Goal: Transaction & Acquisition: Book appointment/travel/reservation

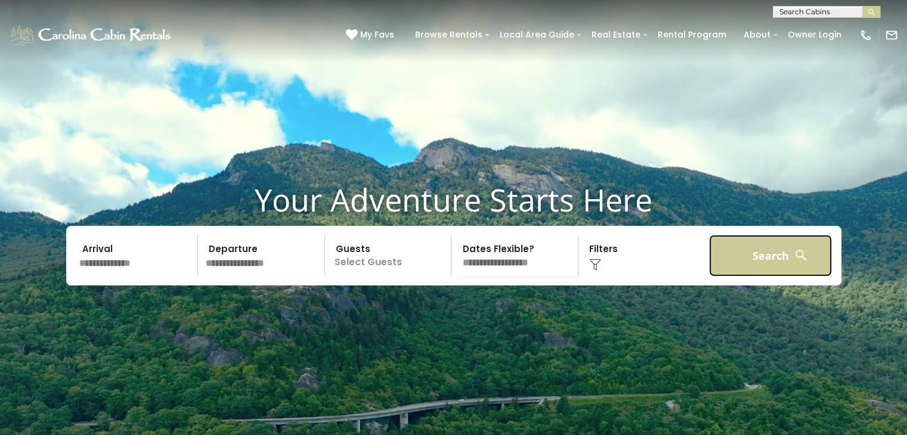
click at [781, 273] on button "Search" at bounding box center [770, 256] width 123 height 42
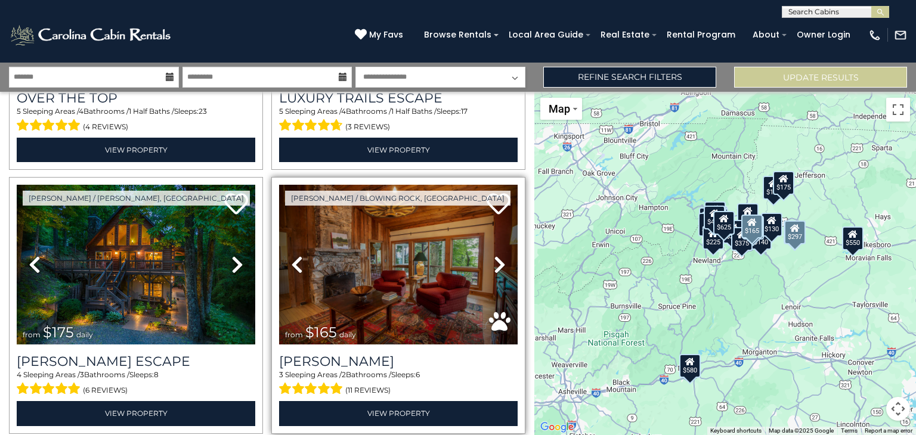
scroll to position [239, 0]
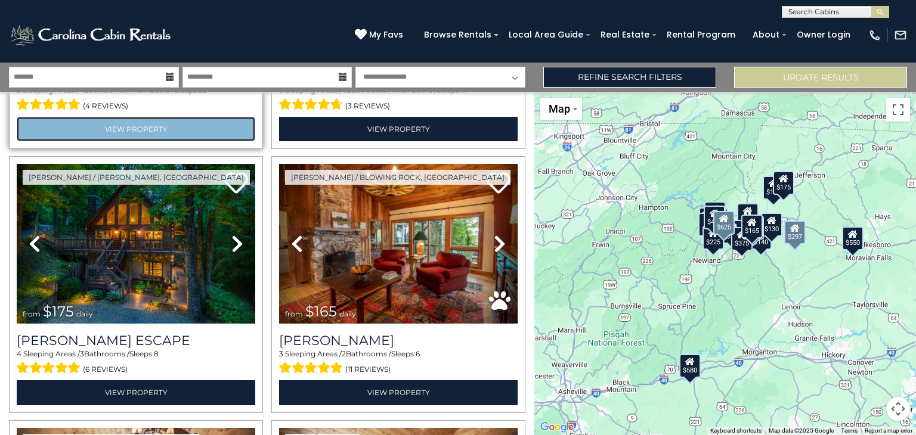
click at [120, 129] on link "View Property" at bounding box center [136, 129] width 239 height 24
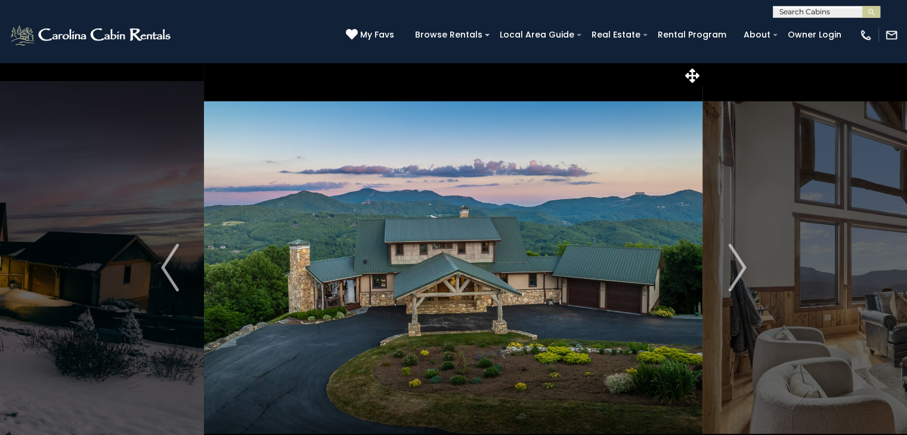
click at [820, 17] on input "text" at bounding box center [825, 14] width 104 height 12
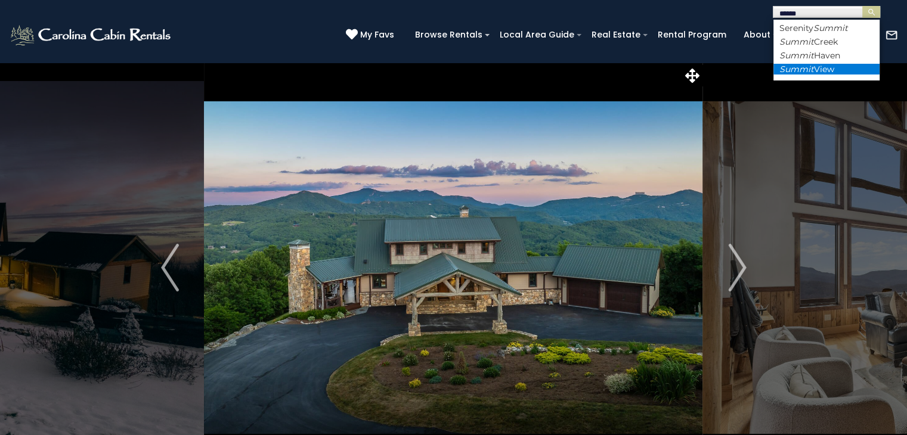
type input "******"
click at [806, 66] on em "Summit" at bounding box center [796, 69] width 35 height 11
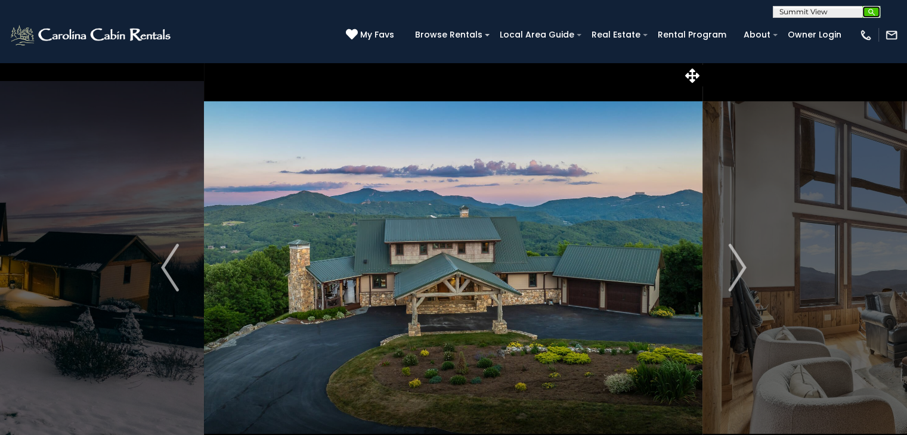
click at [874, 11] on img "submit" at bounding box center [871, 12] width 9 height 9
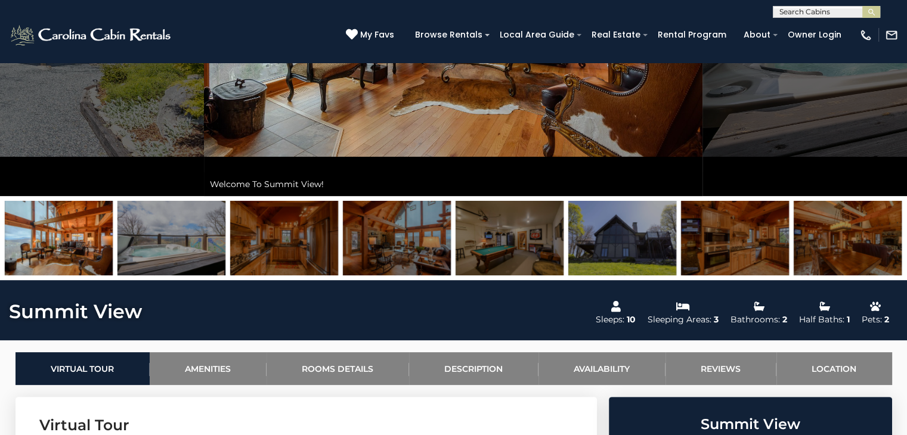
scroll to position [298, 0]
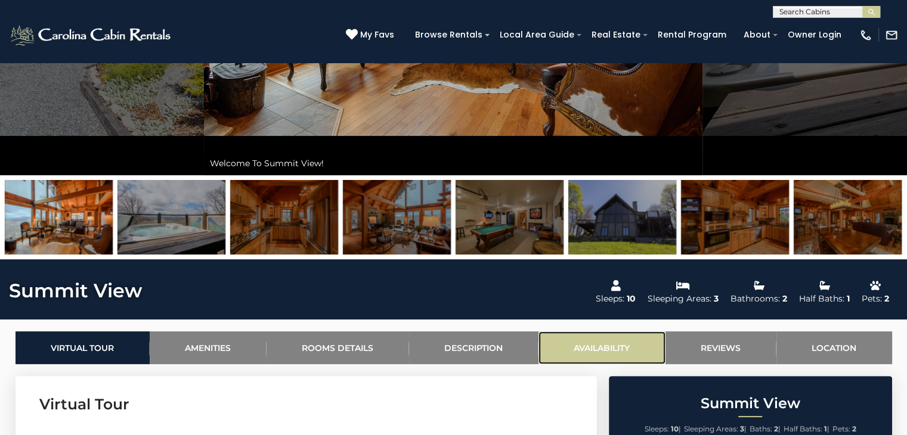
click at [600, 346] on link "Availability" at bounding box center [601, 348] width 127 height 33
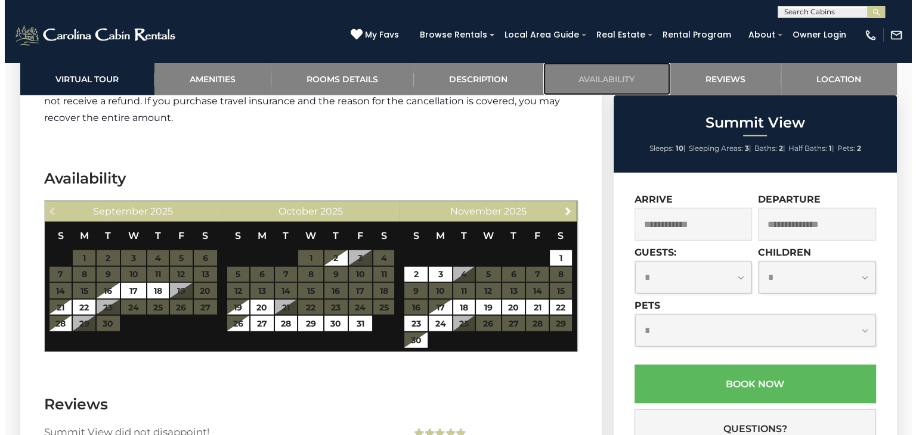
scroll to position [2892, 0]
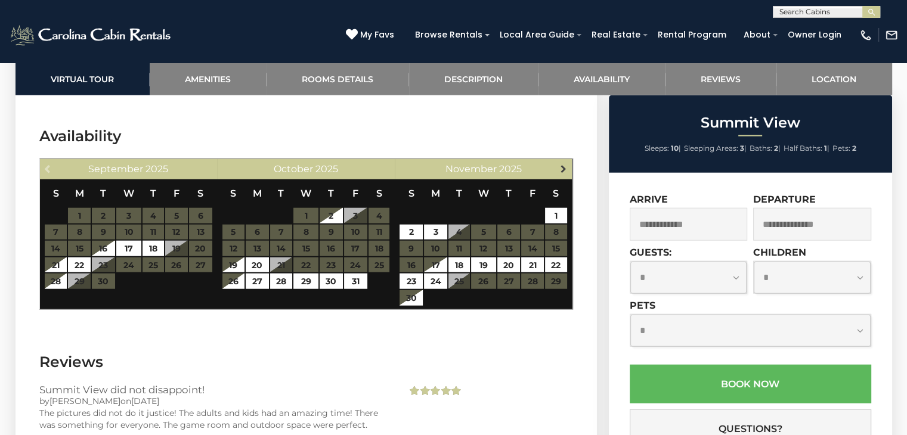
click at [565, 164] on span "Next" at bounding box center [564, 169] width 10 height 10
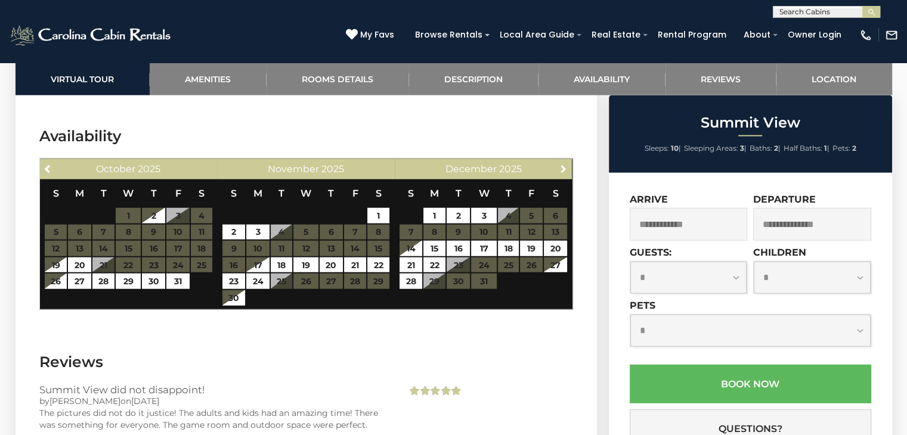
click at [565, 164] on span "Next" at bounding box center [564, 169] width 10 height 10
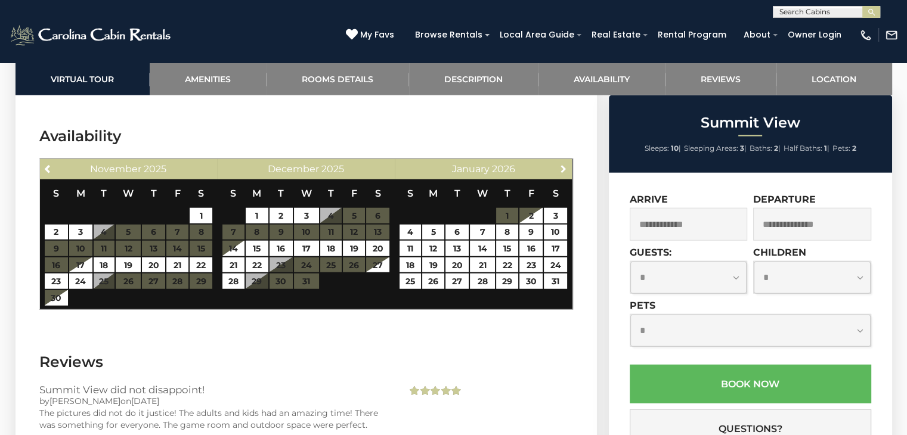
click at [565, 164] on span "Next" at bounding box center [564, 169] width 10 height 10
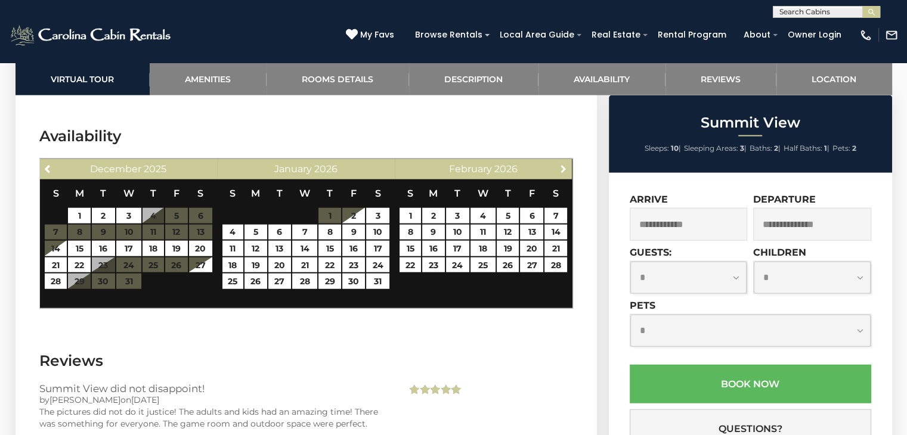
click at [565, 164] on span "Next" at bounding box center [564, 169] width 10 height 10
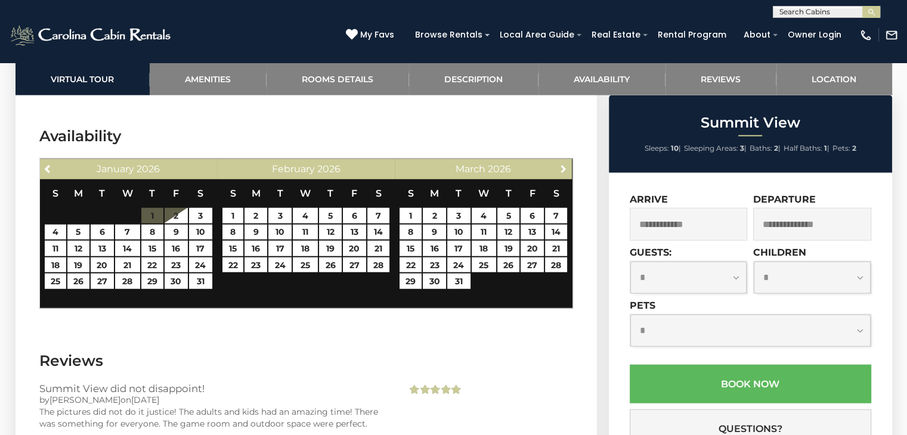
click at [565, 164] on span "Next" at bounding box center [564, 169] width 10 height 10
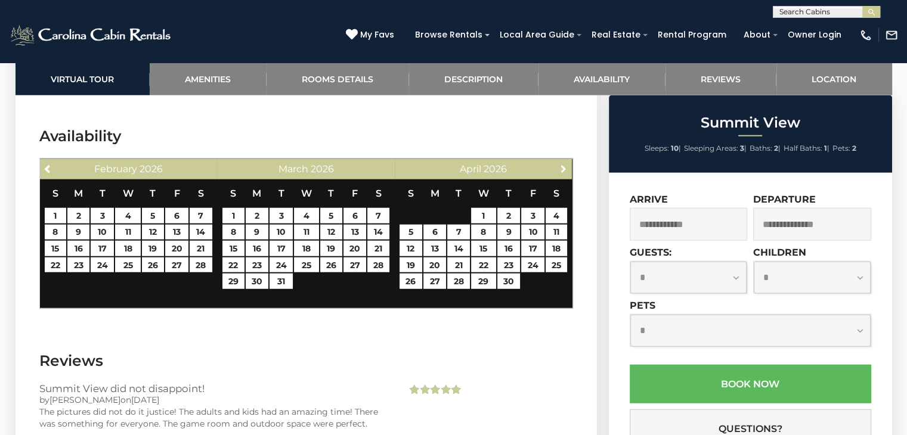
click at [565, 164] on span "Next" at bounding box center [564, 169] width 10 height 10
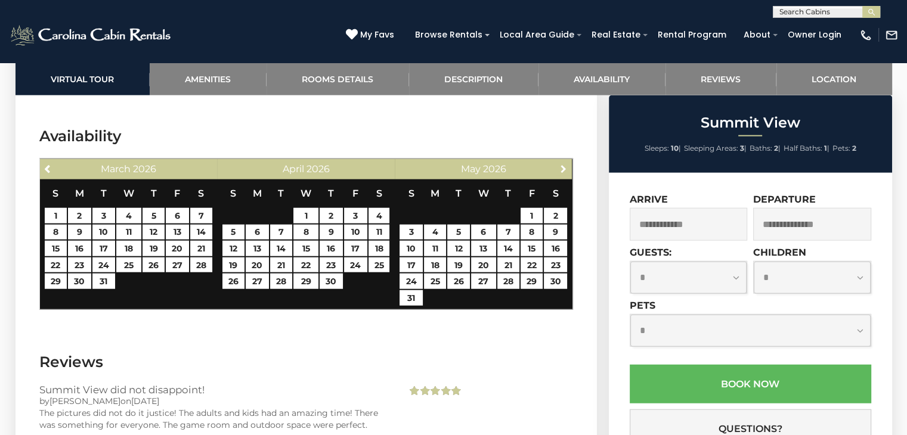
click at [565, 164] on span "Next" at bounding box center [564, 169] width 10 height 10
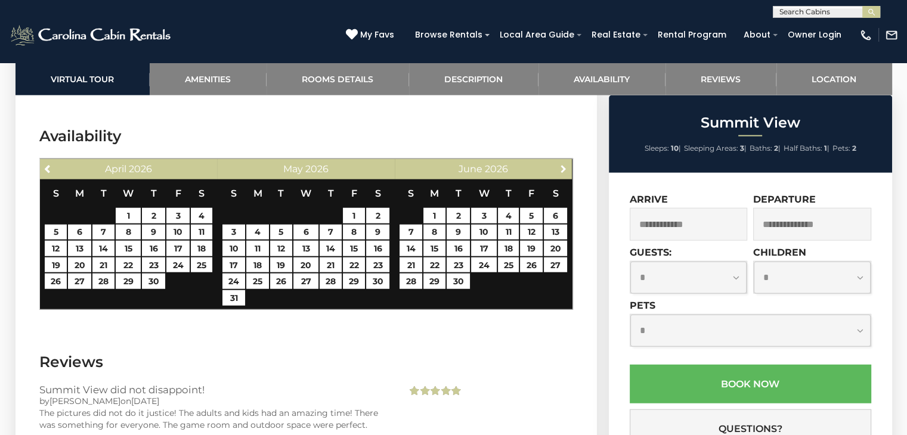
click at [565, 164] on span "Next" at bounding box center [564, 169] width 10 height 10
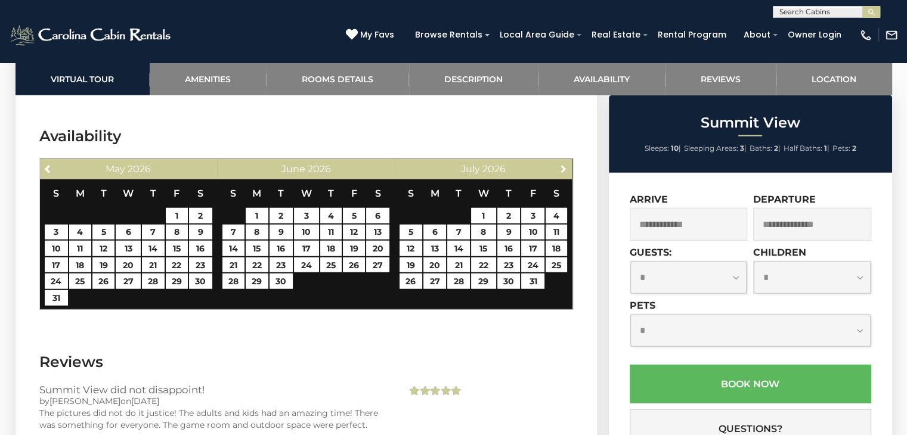
click at [565, 164] on span "Next" at bounding box center [564, 169] width 10 height 10
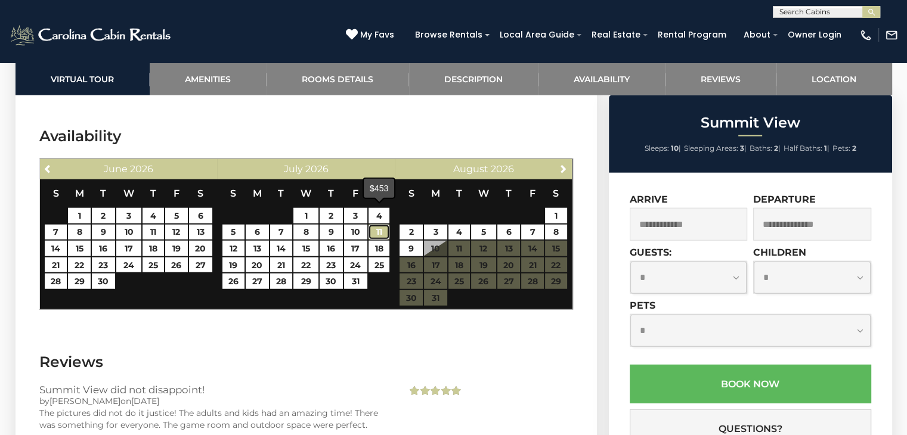
click at [378, 225] on link "11" at bounding box center [378, 233] width 21 height 16
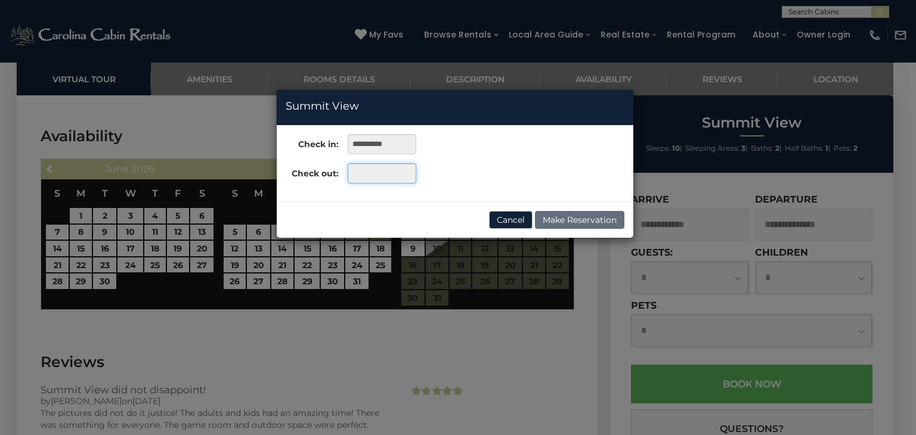
click at [363, 170] on input "text" at bounding box center [382, 173] width 69 height 20
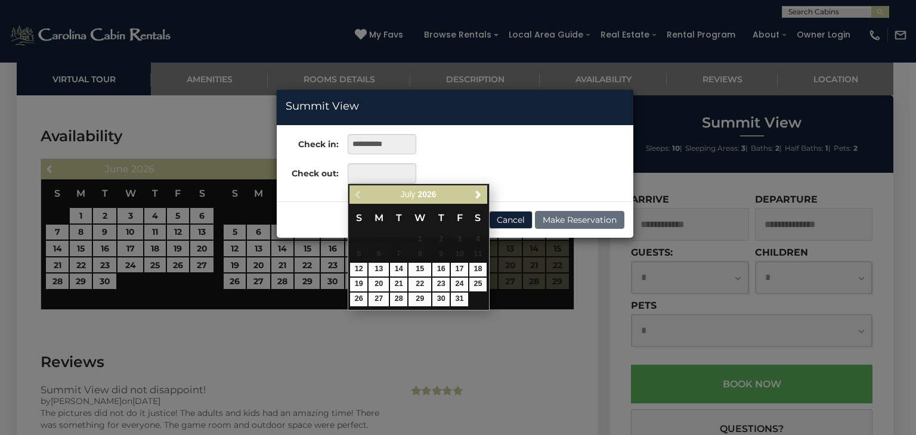
click at [483, 147] on div "**********" at bounding box center [455, 163] width 357 height 58
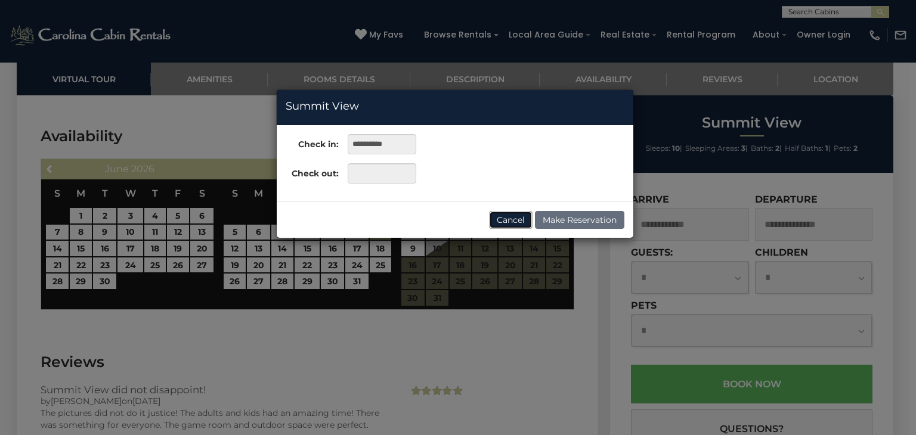
click at [512, 223] on button "Cancel" at bounding box center [511, 220] width 44 height 18
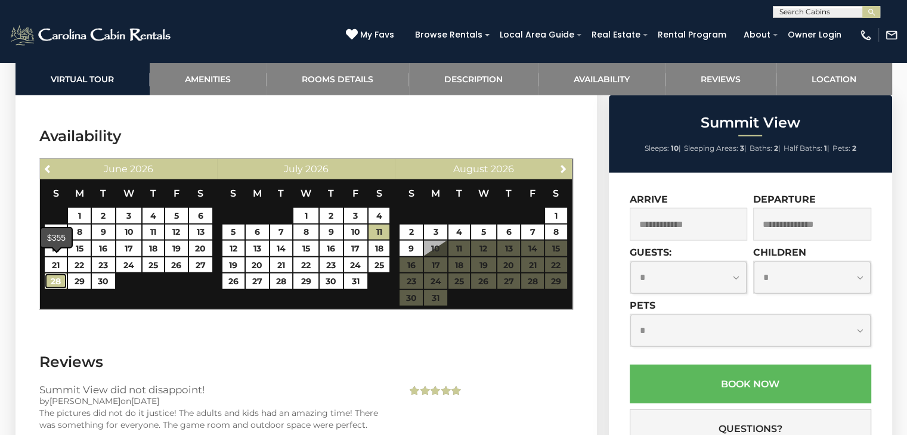
click at [55, 274] on link "28" at bounding box center [56, 282] width 22 height 16
type input "**********"
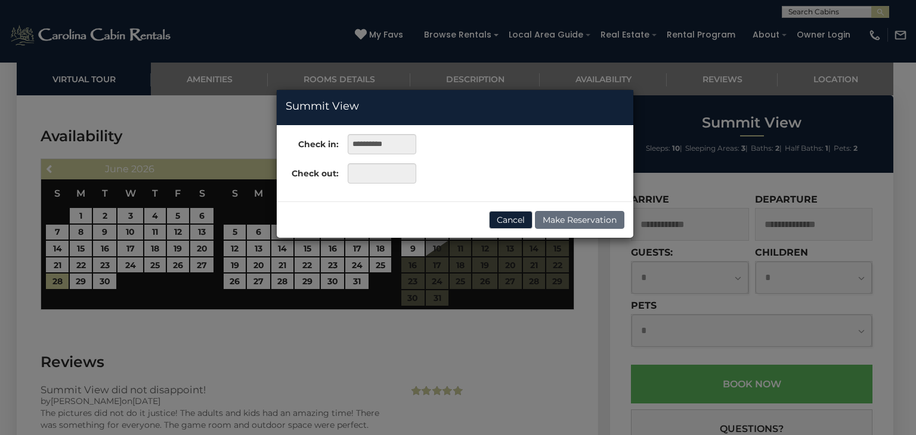
click at [382, 247] on div "**********" at bounding box center [458, 217] width 916 height 435
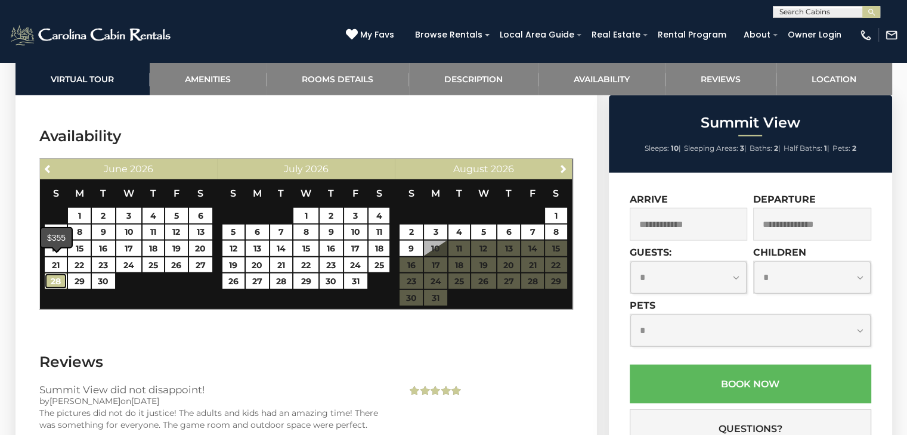
click at [62, 274] on link "28" at bounding box center [56, 282] width 22 height 16
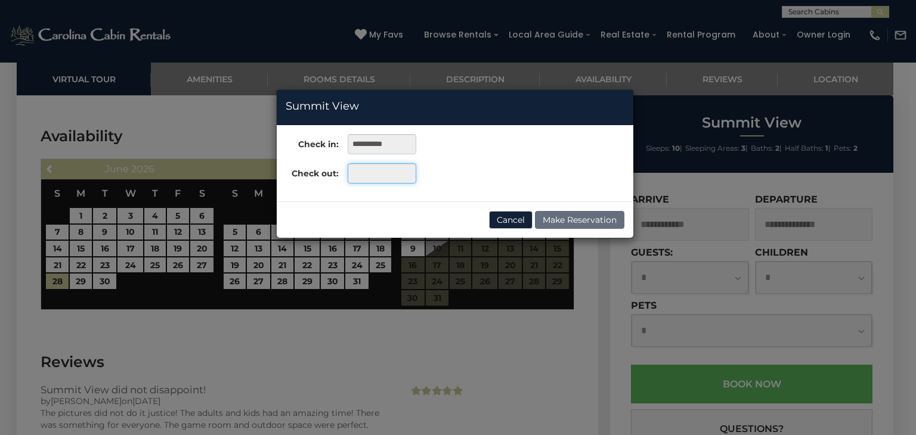
click at [367, 174] on input "text" at bounding box center [382, 173] width 69 height 20
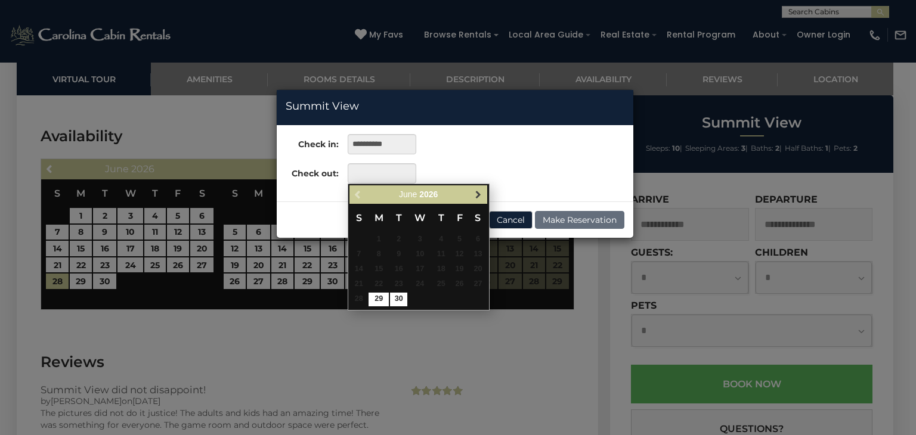
click at [475, 194] on span "Next" at bounding box center [478, 195] width 10 height 10
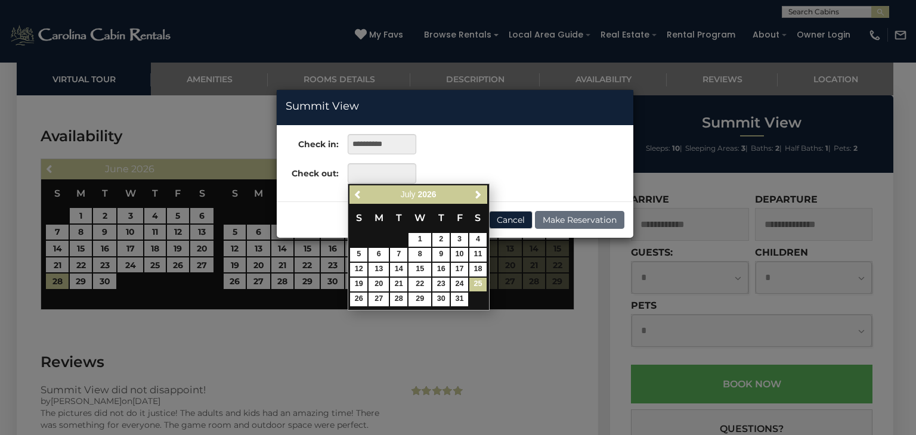
click at [479, 284] on link "25" at bounding box center [477, 285] width 17 height 14
type input "**********"
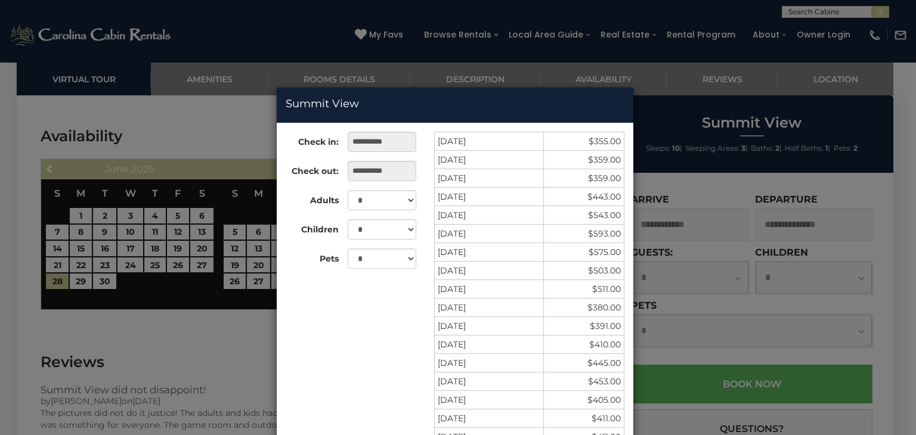
scroll to position [0, 0]
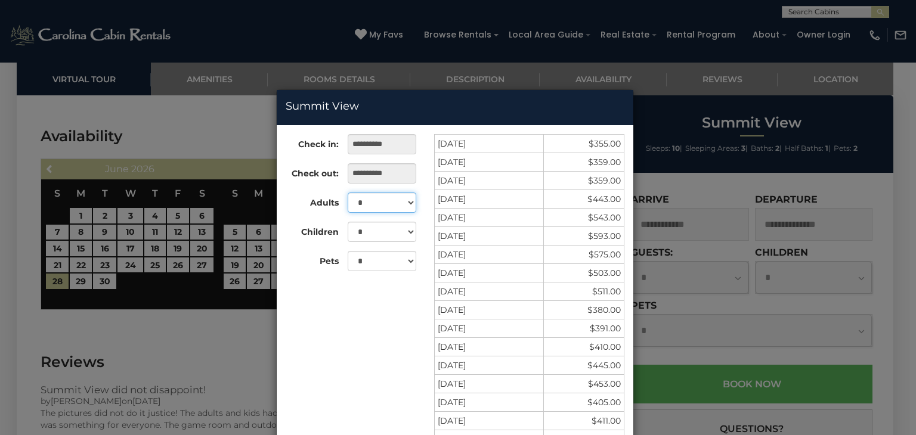
click at [406, 202] on select "* * * * * * * * * **" at bounding box center [382, 203] width 69 height 20
select select "*"
click at [348, 193] on select "* * * * * * * * * **" at bounding box center [382, 203] width 69 height 20
click at [408, 264] on select "* * *" at bounding box center [382, 261] width 69 height 20
select select "*"
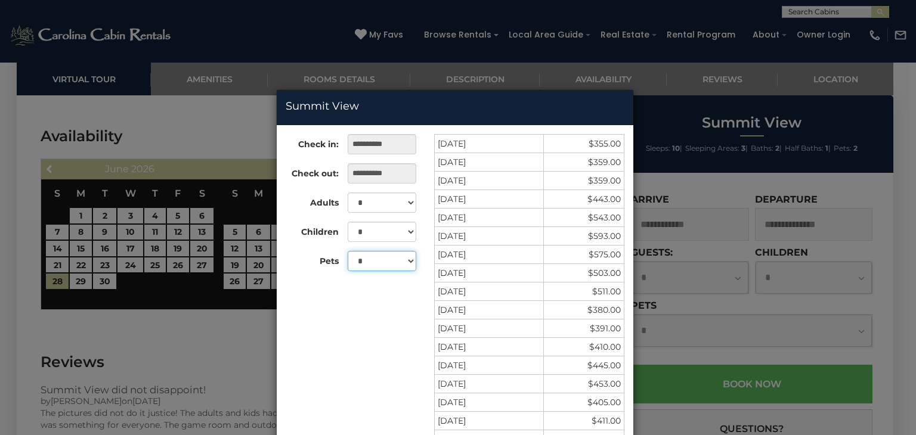
click at [348, 251] on select "* * *" at bounding box center [382, 261] width 69 height 20
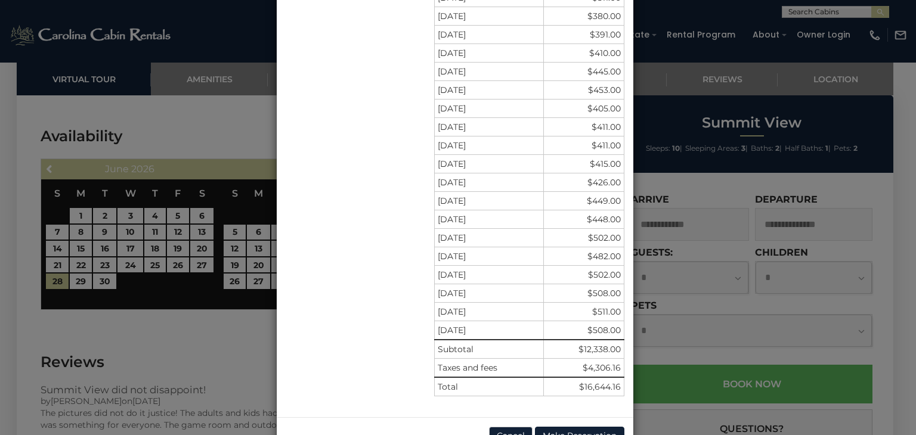
scroll to position [267, 0]
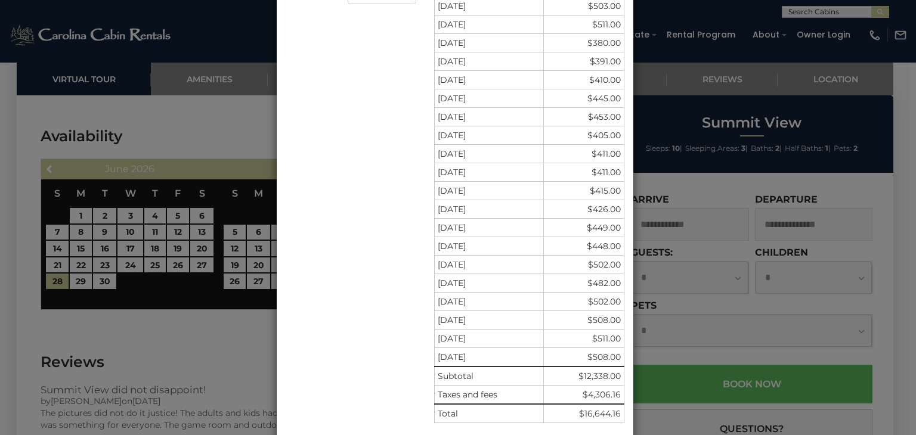
drag, startPoint x: 219, startPoint y: 382, endPoint x: 210, endPoint y: 295, distance: 88.1
click at [212, 299] on div "**********" at bounding box center [458, 217] width 916 height 435
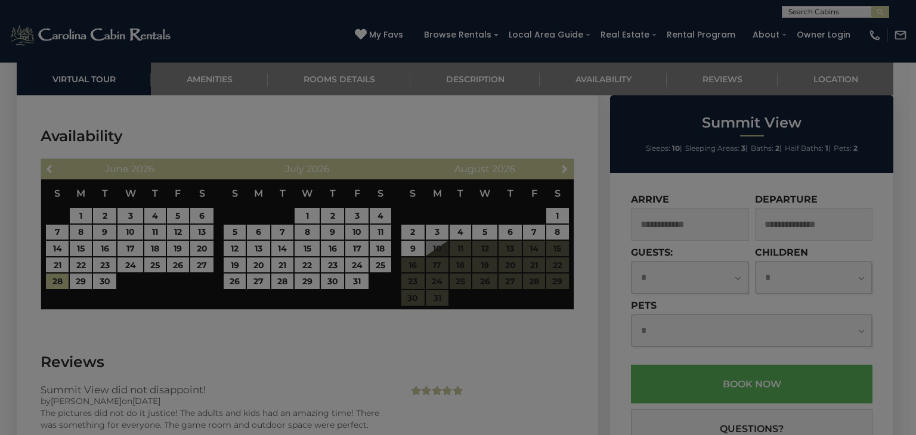
scroll to position [255, 0]
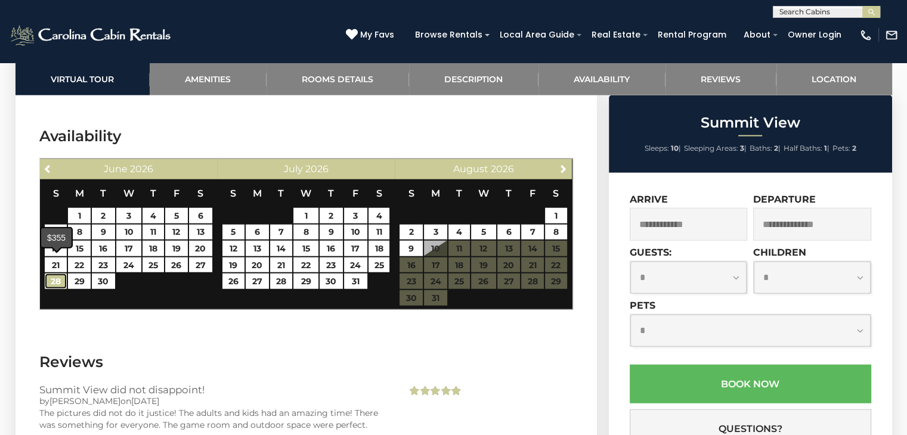
click at [55, 274] on link "28" at bounding box center [56, 282] width 22 height 16
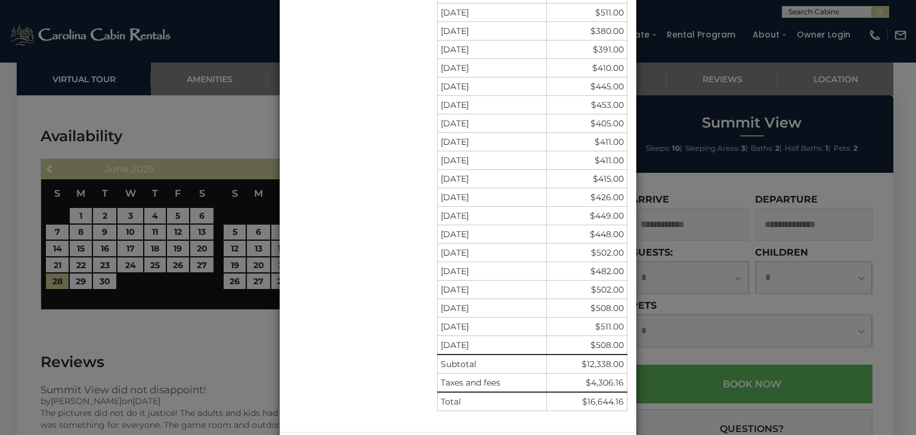
scroll to position [327, 0]
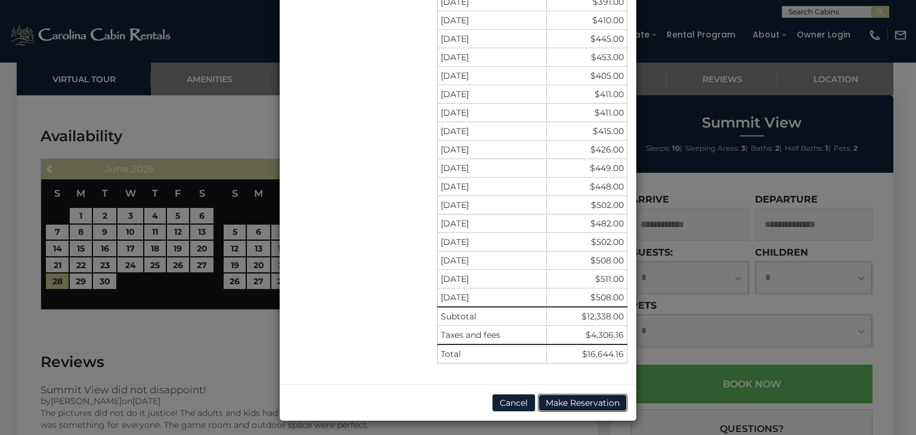
click at [579, 398] on button "Make Reservation" at bounding box center [582, 403] width 89 height 18
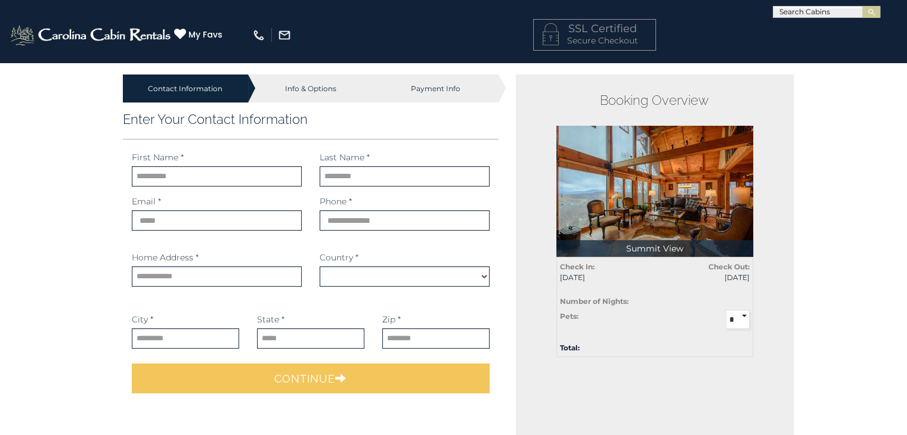
select select "*********"
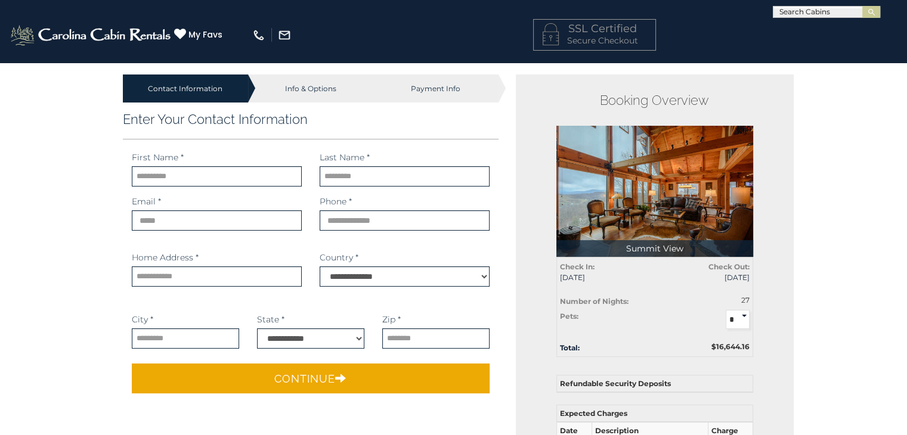
click at [132, 166] on div at bounding box center [132, 166] width 0 height 0
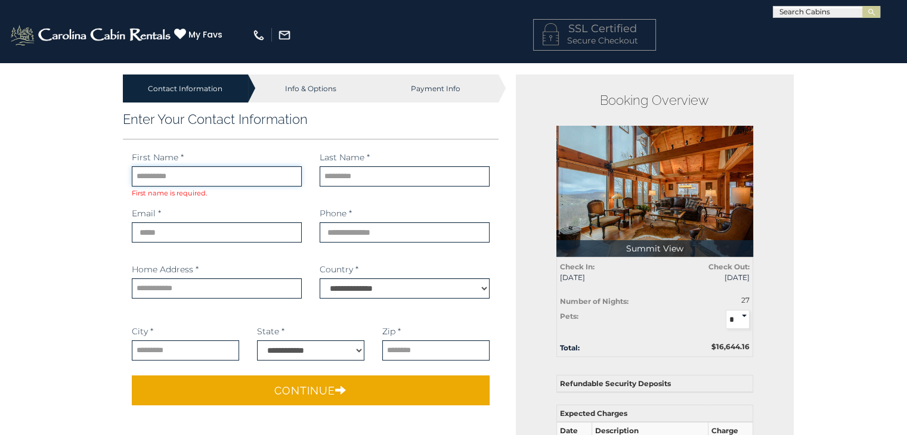
type input "****"
type input "********"
type input "**********"
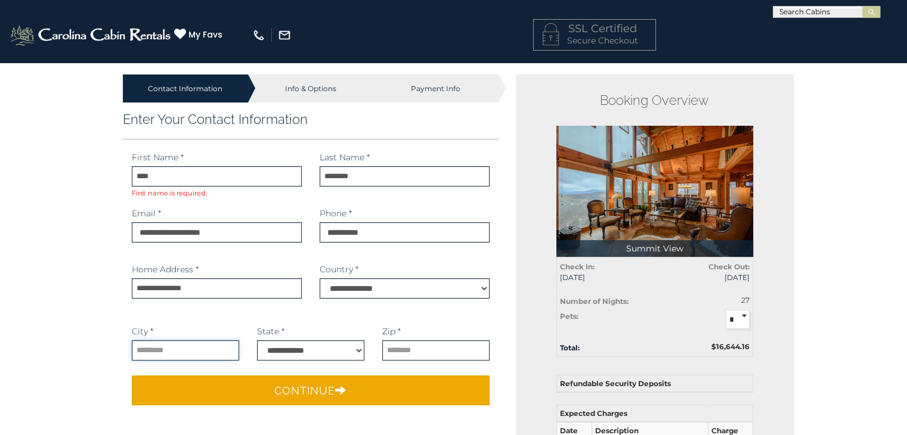
type input "******"
select select "**"
type input "**********"
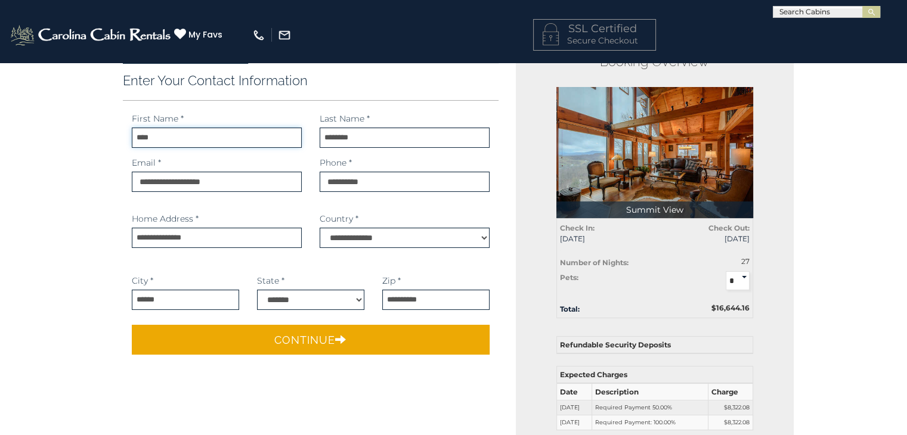
scroll to position [60, 0]
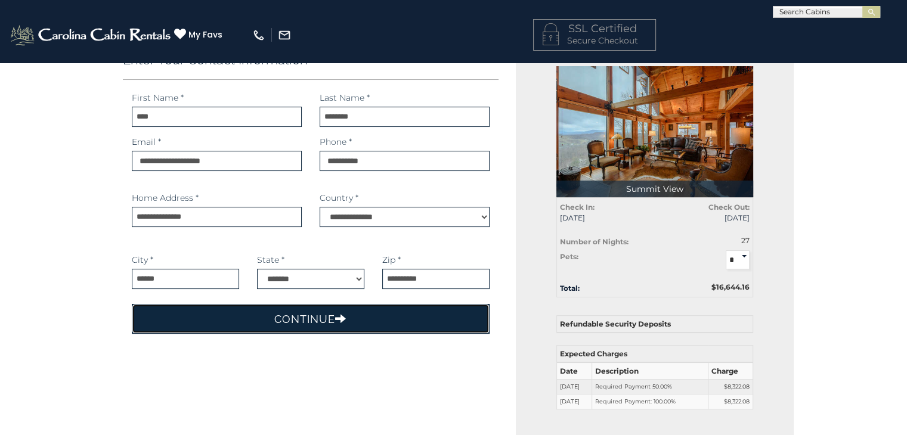
click at [299, 316] on button "Continue" at bounding box center [311, 319] width 358 height 30
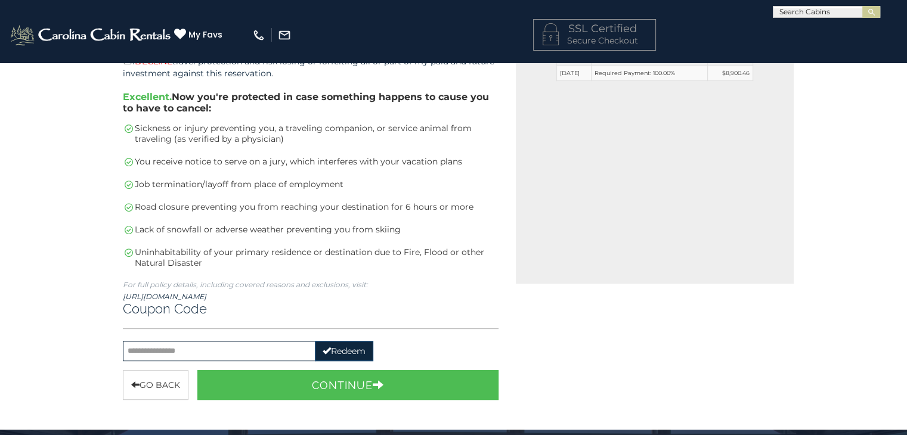
scroll to position [358, 0]
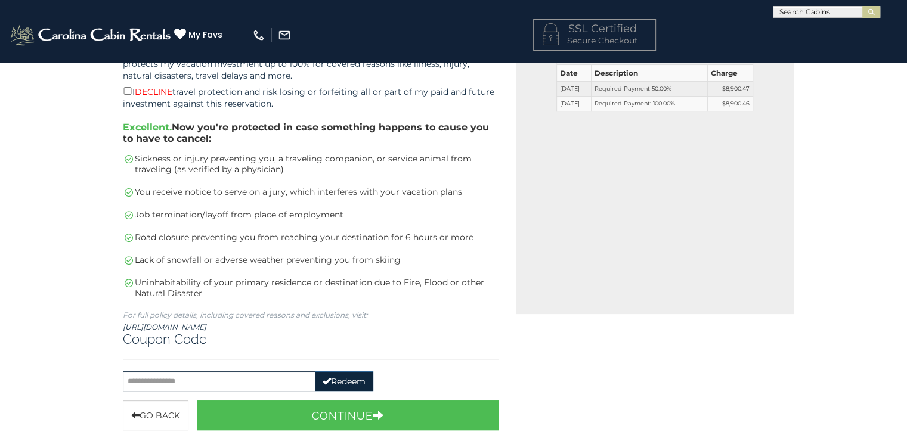
click at [200, 337] on div "Coupon Code" at bounding box center [311, 346] width 376 height 28
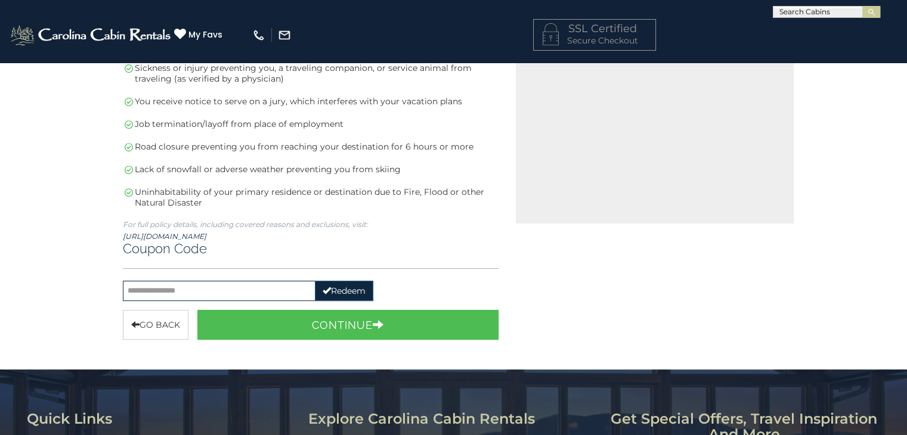
scroll to position [477, 0]
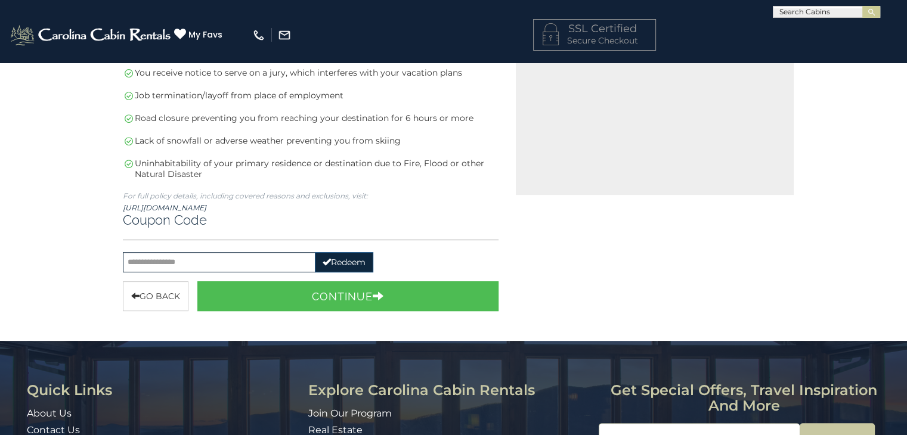
click at [160, 215] on div "Coupon Code" at bounding box center [311, 226] width 376 height 28
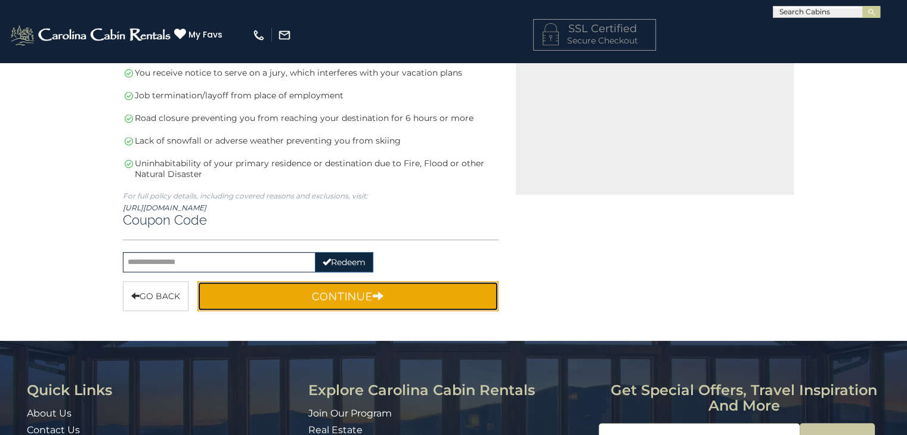
click at [329, 288] on button "Continue" at bounding box center [348, 296] width 302 height 30
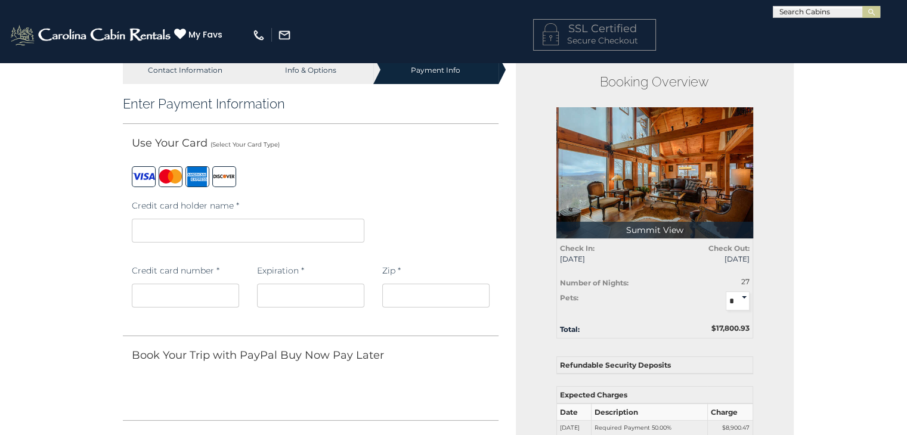
scroll to position [0, 0]
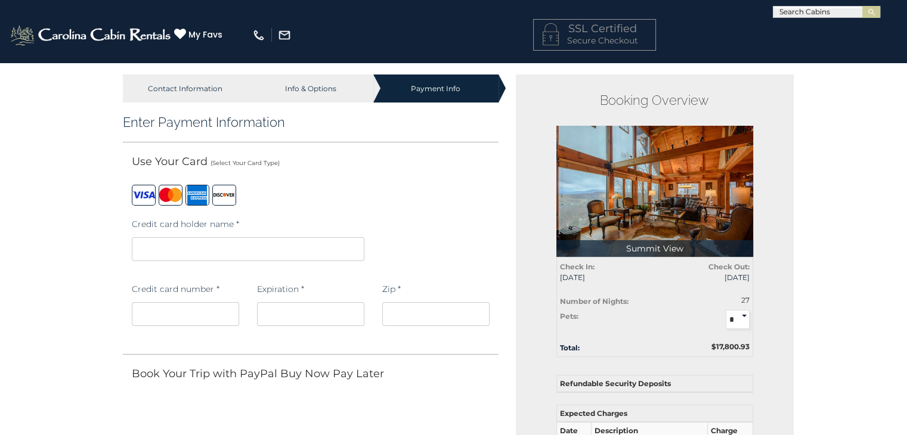
drag, startPoint x: 307, startPoint y: 91, endPoint x: 308, endPoint y: 85, distance: 6.0
click at [308, 91] on div "Info & Options" at bounding box center [310, 89] width 125 height 28
click at [306, 91] on div "Info & Options" at bounding box center [310, 89] width 125 height 28
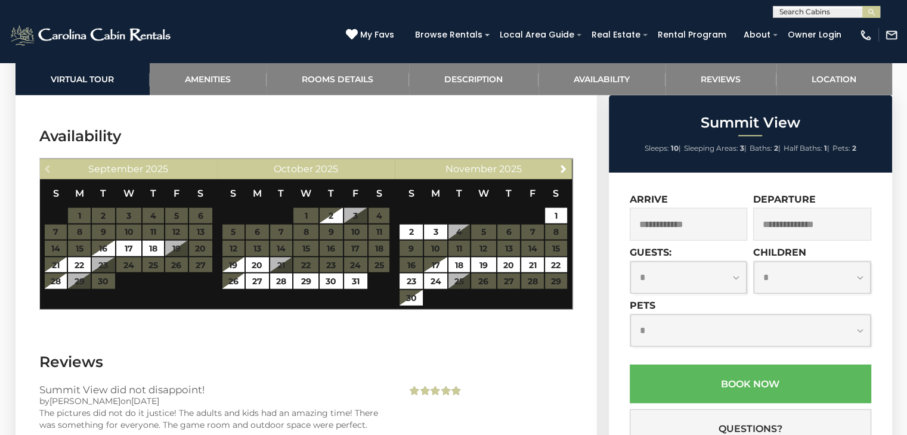
click at [804, 7] on div at bounding box center [826, 13] width 106 height 12
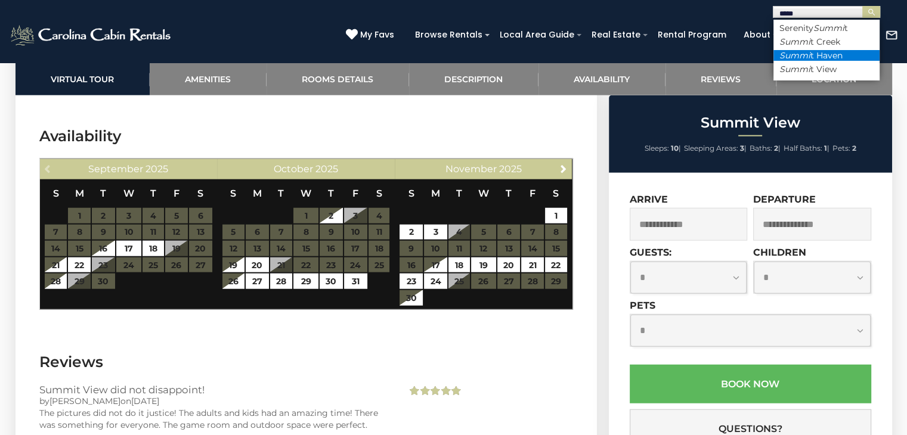
type input "*****"
click at [823, 58] on li "Summi t Haven" at bounding box center [826, 55] width 106 height 11
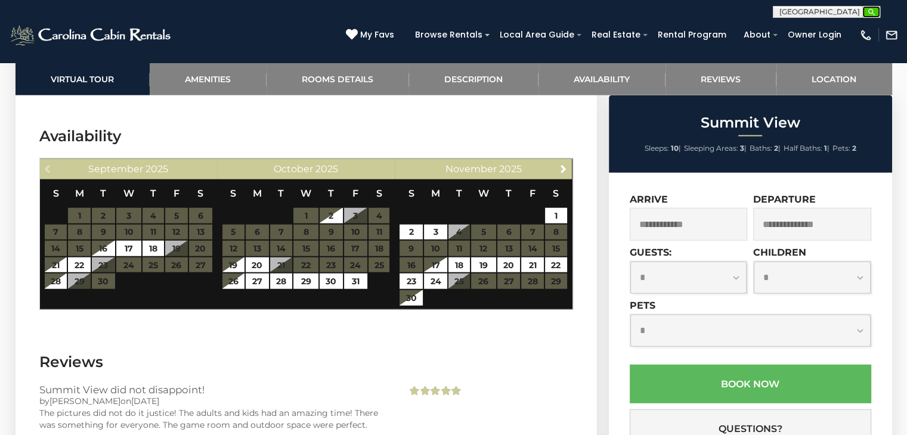
click at [873, 13] on img "submit" at bounding box center [871, 12] width 9 height 9
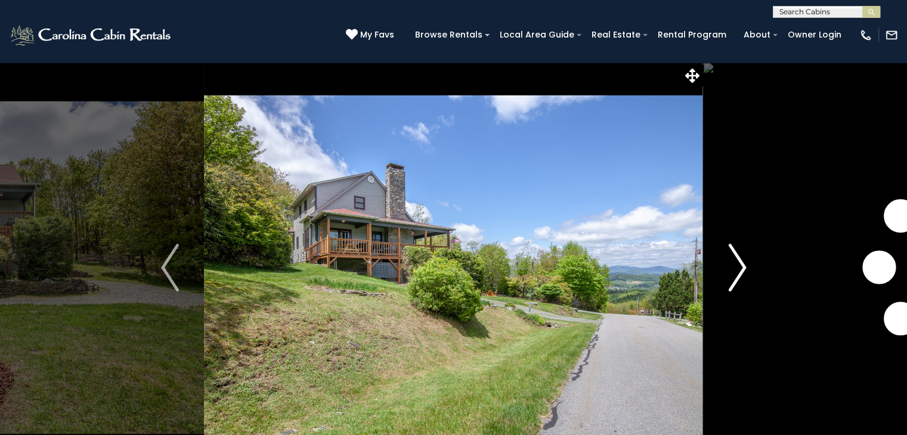
click at [737, 265] on img "Next" at bounding box center [737, 268] width 18 height 48
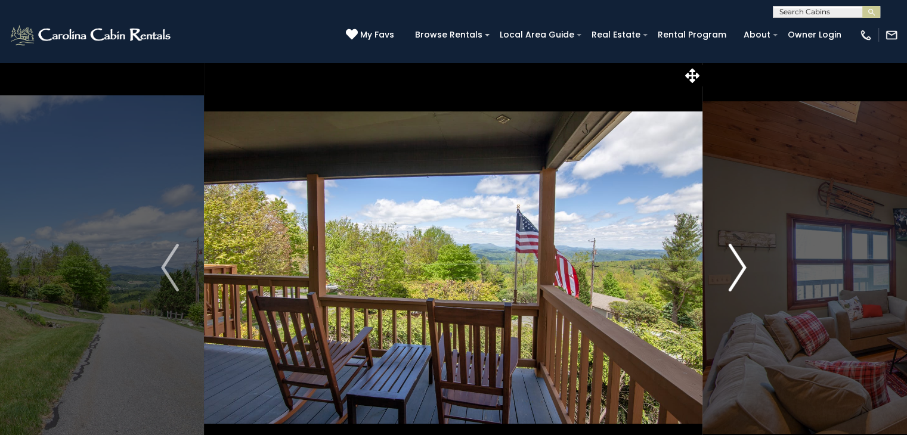
click at [741, 267] on img "Next" at bounding box center [737, 268] width 18 height 48
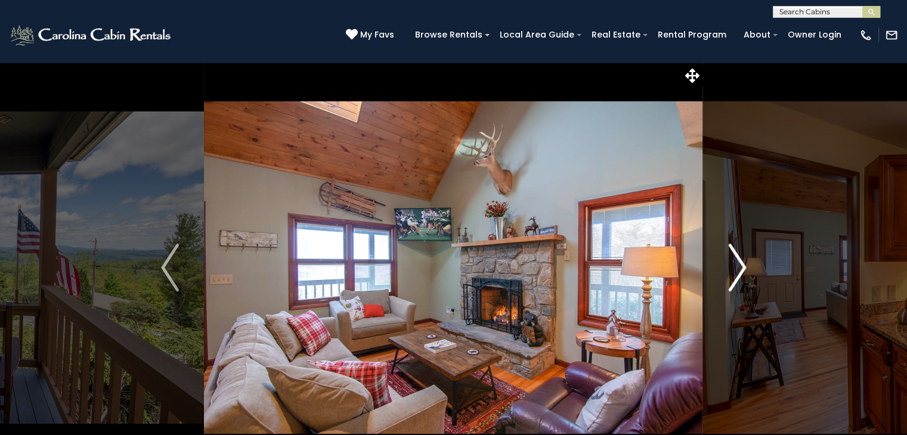
click at [741, 267] on img "Next" at bounding box center [737, 268] width 18 height 48
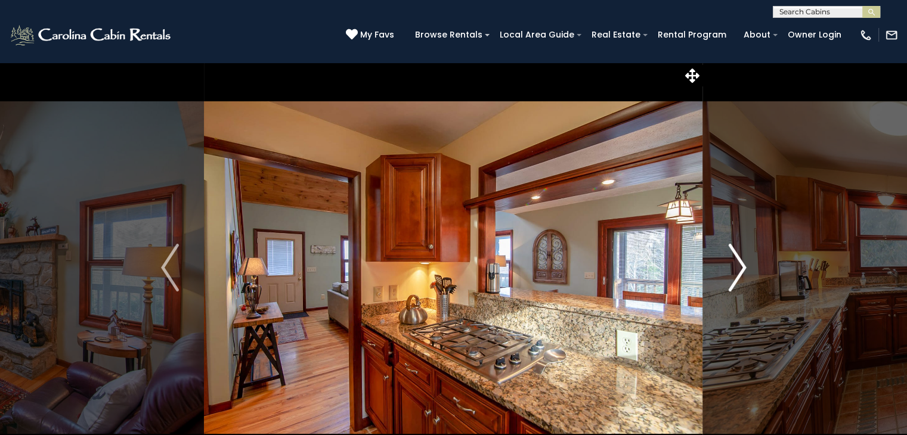
click at [741, 267] on img "Next" at bounding box center [737, 268] width 18 height 48
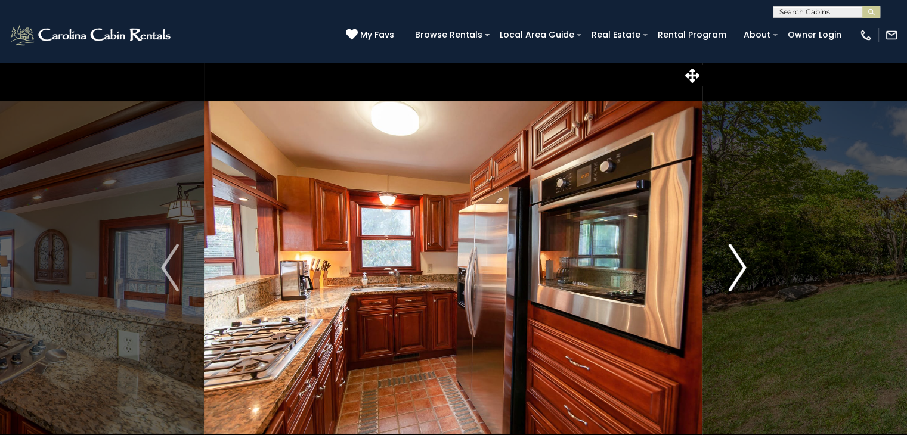
click at [741, 267] on img "Next" at bounding box center [737, 268] width 18 height 48
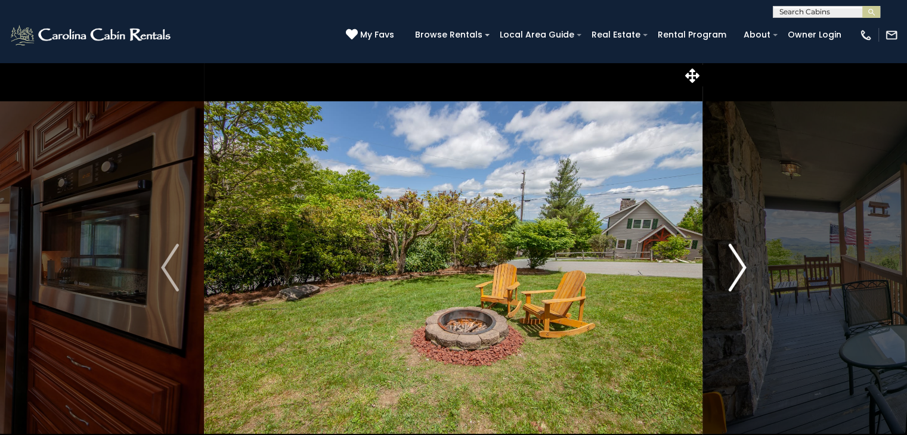
click at [739, 268] on img "Next" at bounding box center [737, 268] width 18 height 48
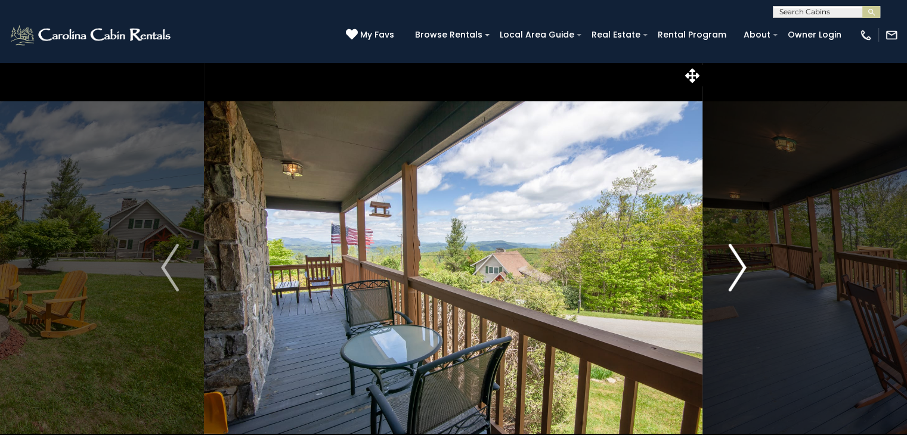
click at [739, 268] on img "Next" at bounding box center [737, 268] width 18 height 48
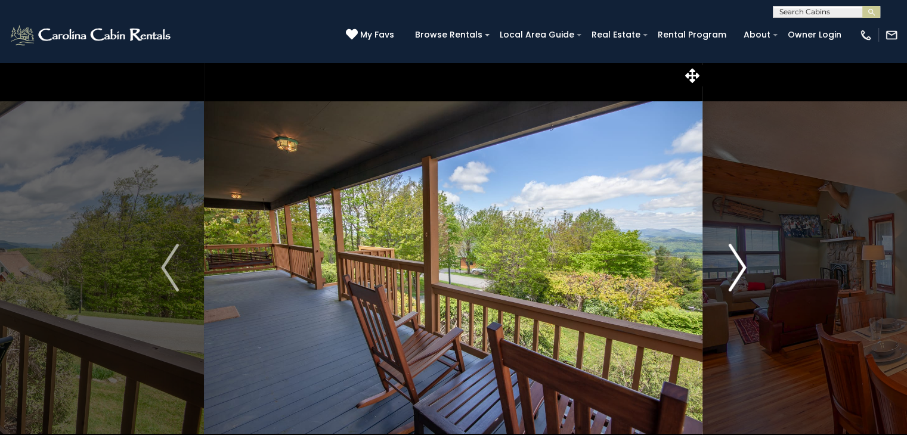
click at [739, 268] on img "Next" at bounding box center [737, 268] width 18 height 48
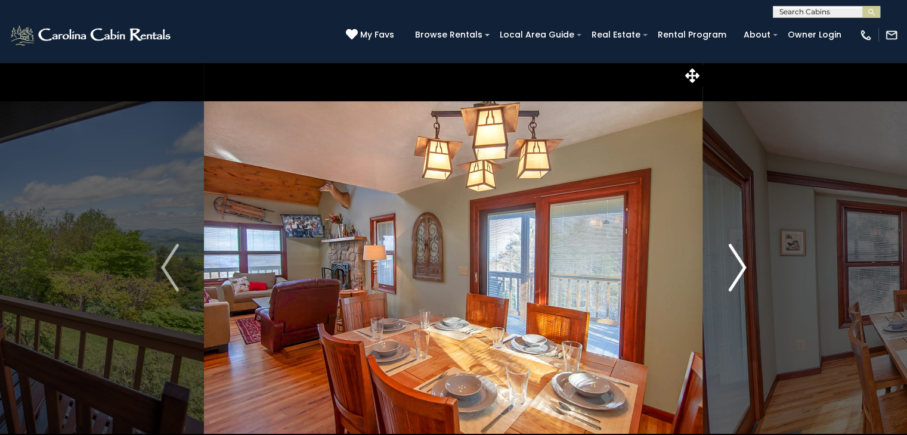
click at [739, 268] on img "Next" at bounding box center [737, 268] width 18 height 48
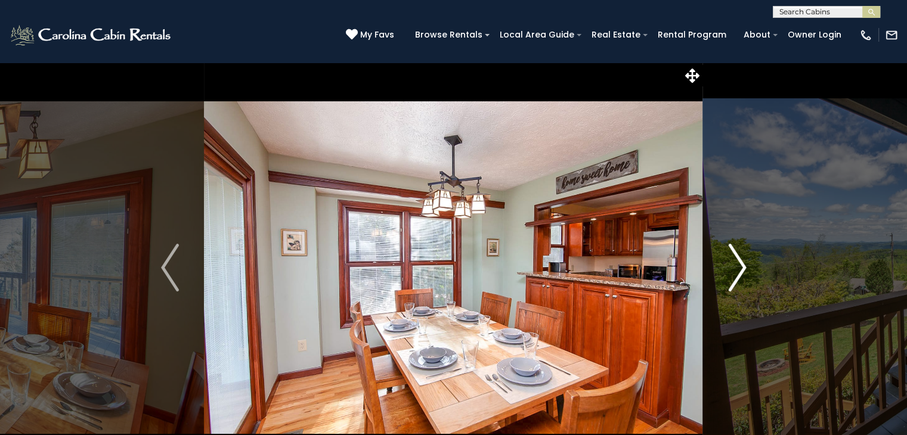
click at [739, 268] on img "Next" at bounding box center [737, 268] width 18 height 48
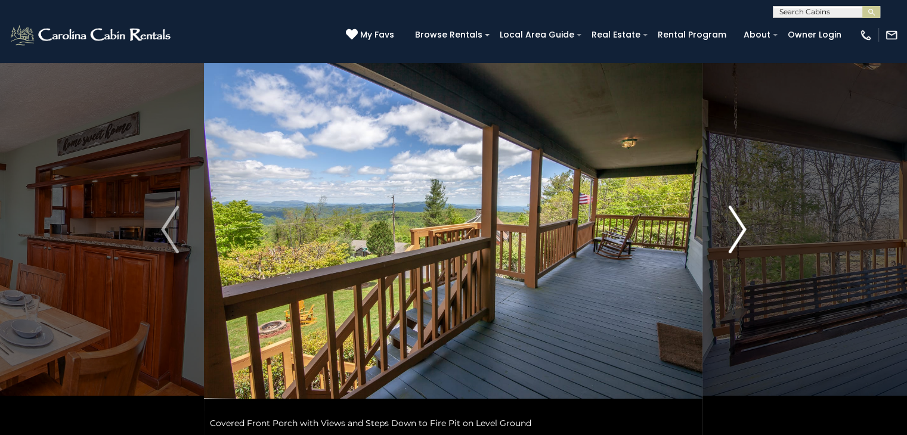
scroll to position [60, 0]
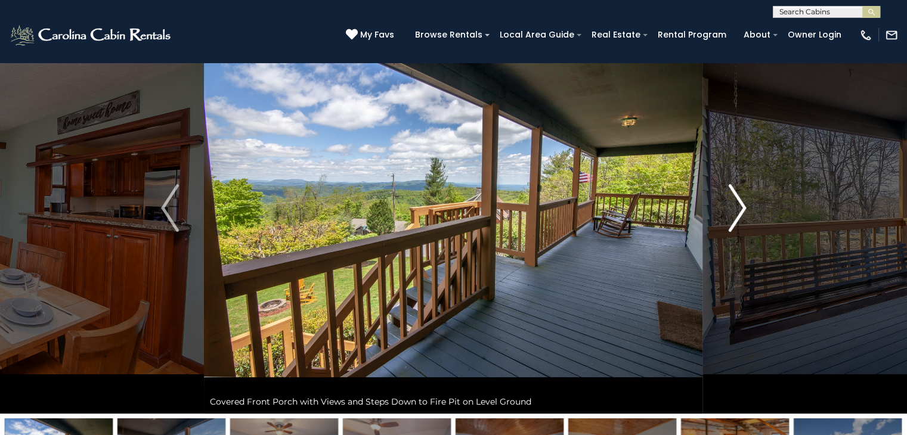
click at [742, 207] on img "Next" at bounding box center [737, 208] width 18 height 48
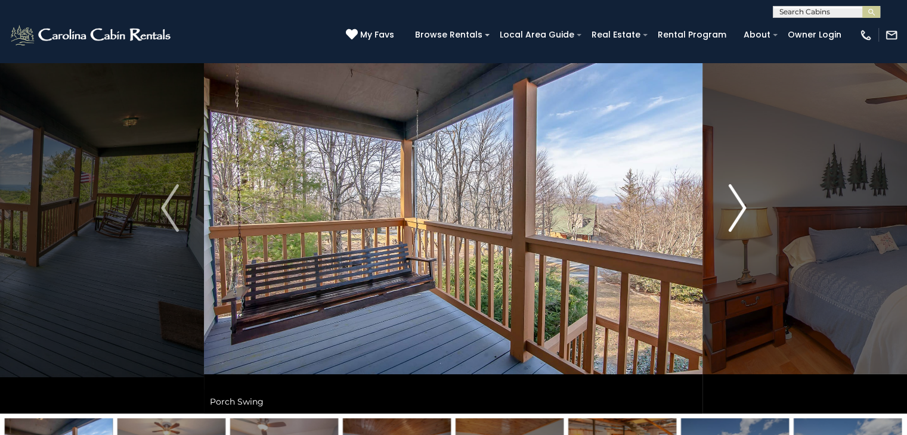
click at [742, 207] on img "Next" at bounding box center [737, 208] width 18 height 48
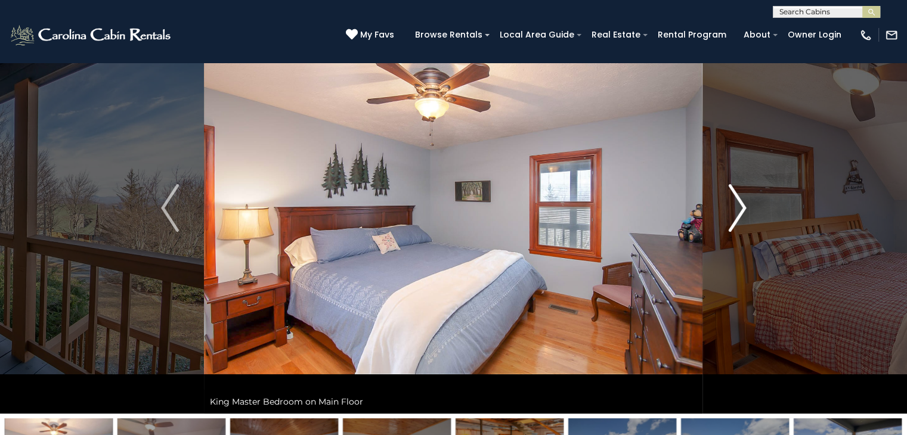
click at [742, 207] on img "Next" at bounding box center [737, 208] width 18 height 48
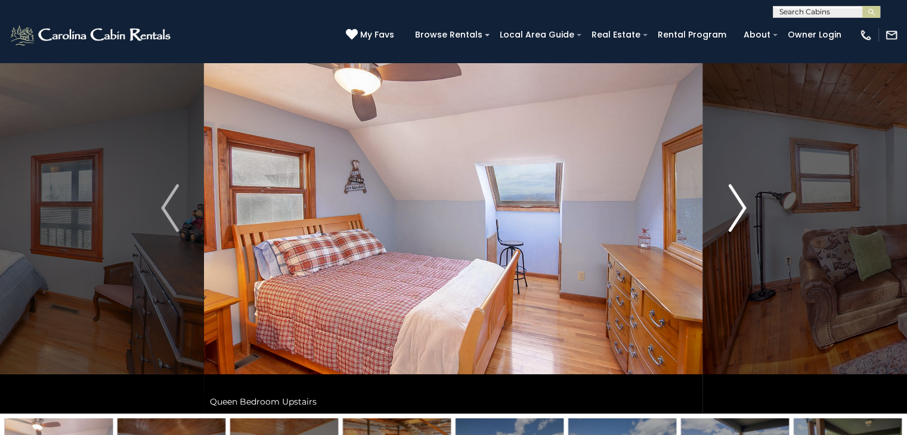
click at [742, 207] on img "Next" at bounding box center [737, 208] width 18 height 48
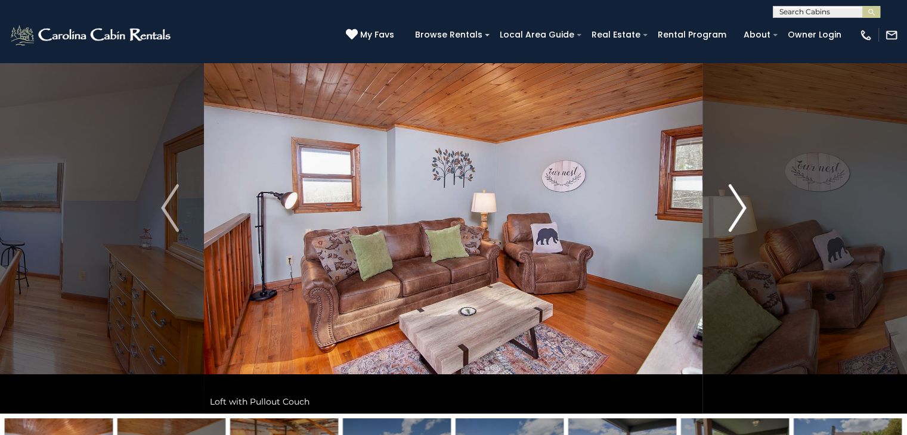
click at [742, 207] on img "Next" at bounding box center [737, 208] width 18 height 48
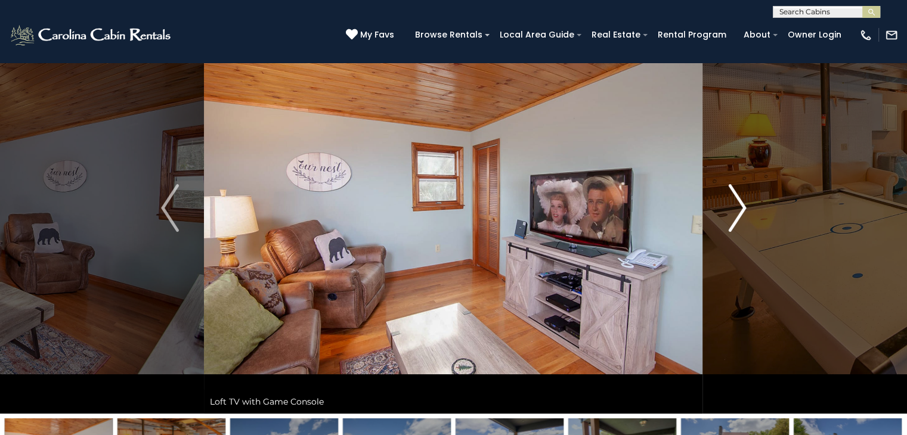
click at [742, 207] on img "Next" at bounding box center [737, 208] width 18 height 48
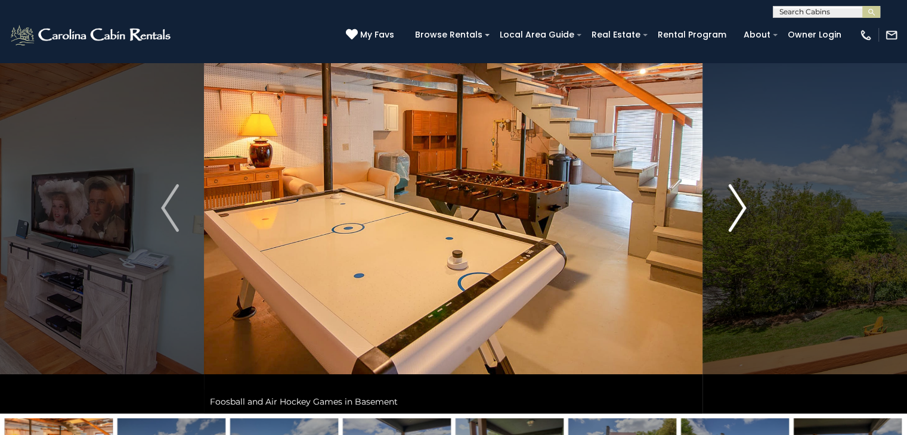
click at [742, 207] on img "Next" at bounding box center [737, 208] width 18 height 48
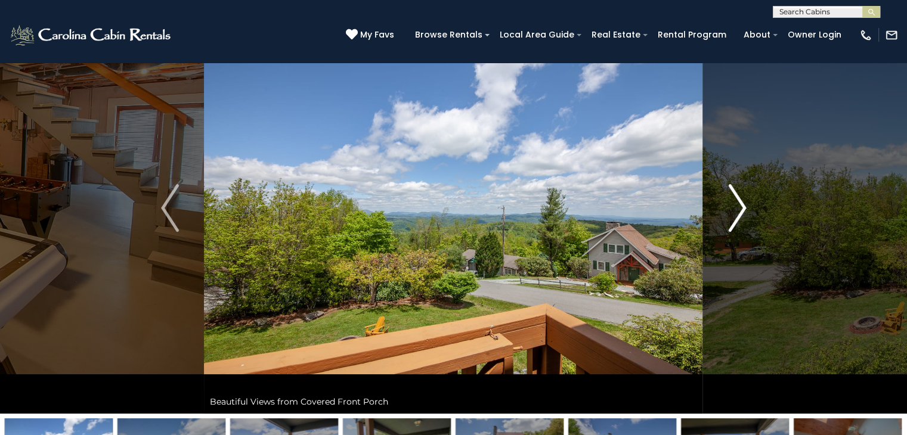
click at [742, 207] on img "Next" at bounding box center [737, 208] width 18 height 48
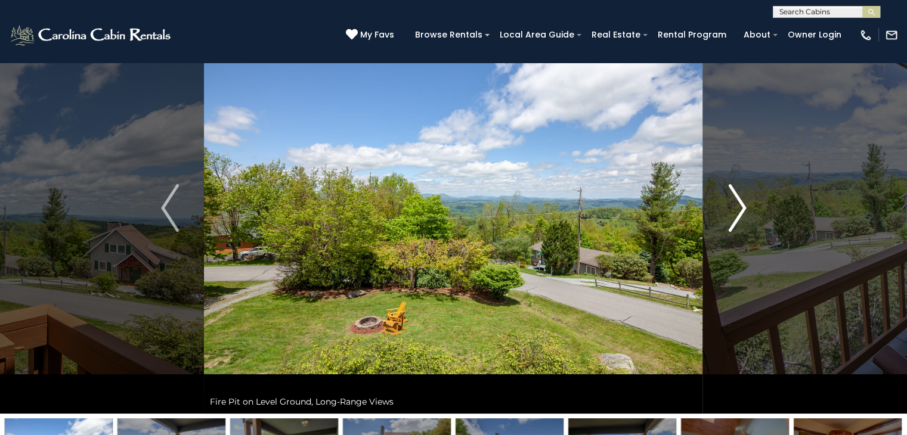
click at [741, 209] on img "Next" at bounding box center [737, 208] width 18 height 48
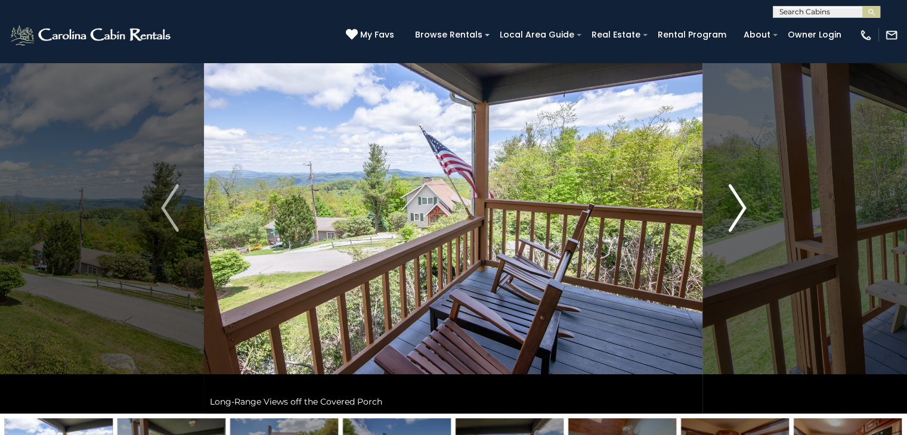
click at [741, 209] on img "Next" at bounding box center [737, 208] width 18 height 48
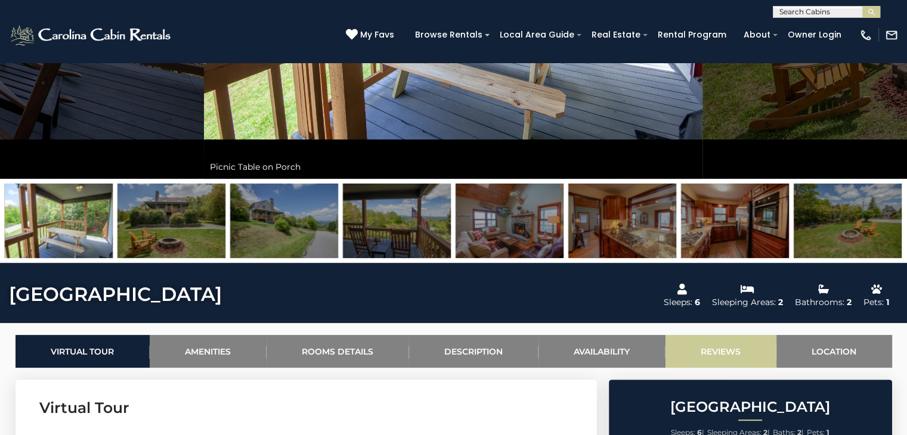
scroll to position [298, 0]
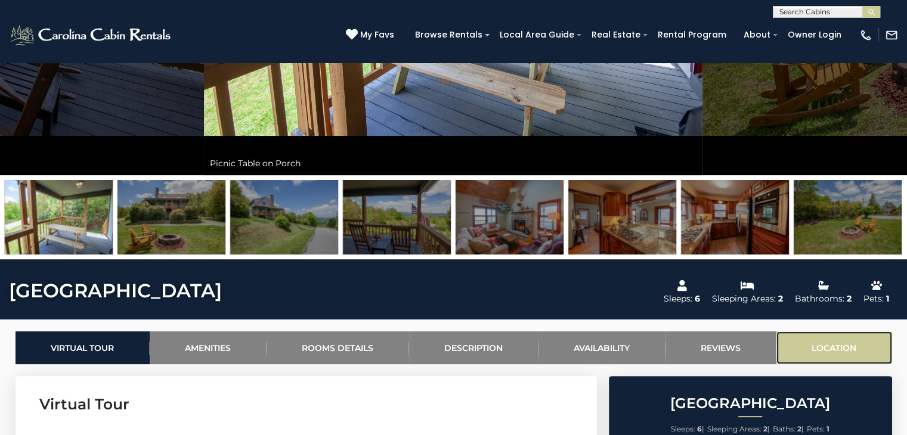
click at [837, 346] on link "Location" at bounding box center [834, 348] width 116 height 33
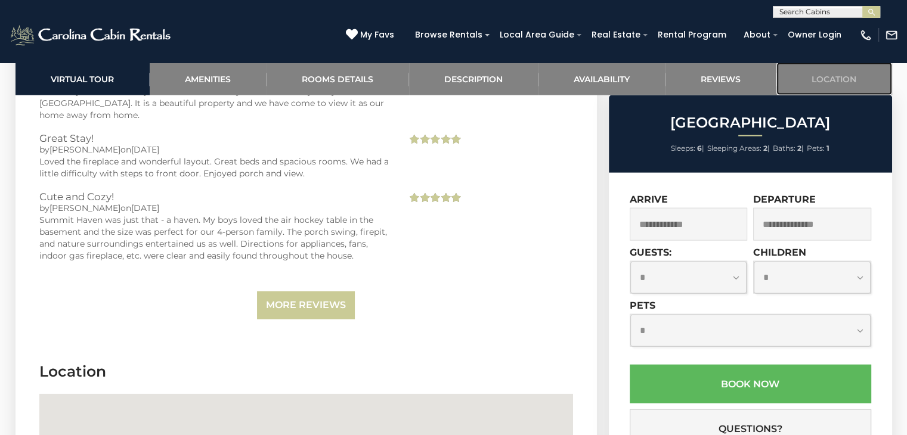
scroll to position [2857, 0]
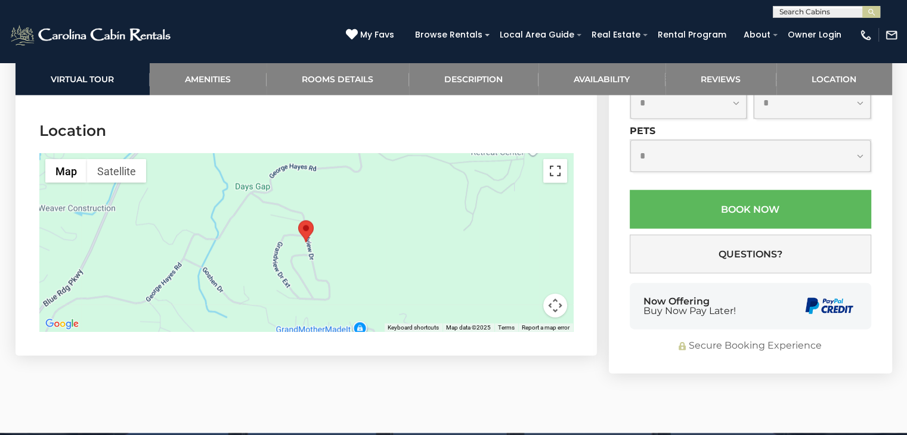
click at [552, 162] on button "Toggle fullscreen view" at bounding box center [555, 171] width 24 height 24
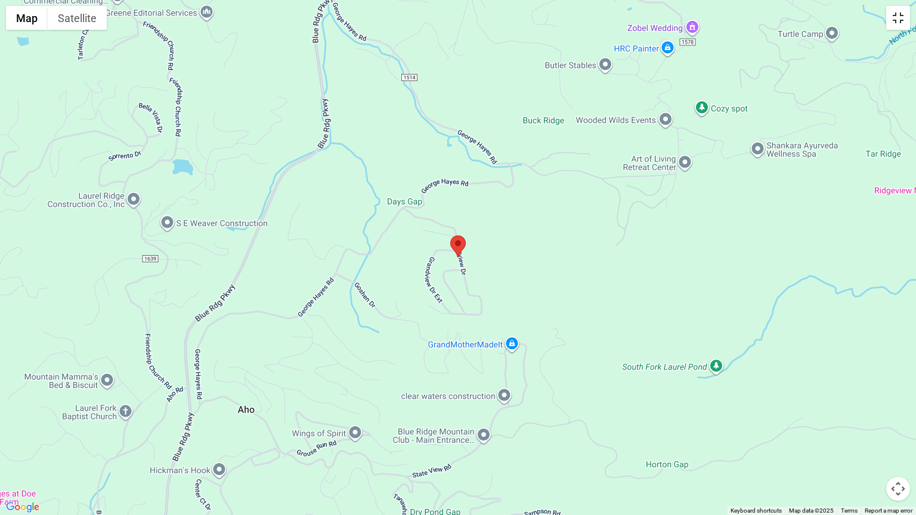
click at [898, 15] on button "Toggle fullscreen view" at bounding box center [898, 18] width 24 height 24
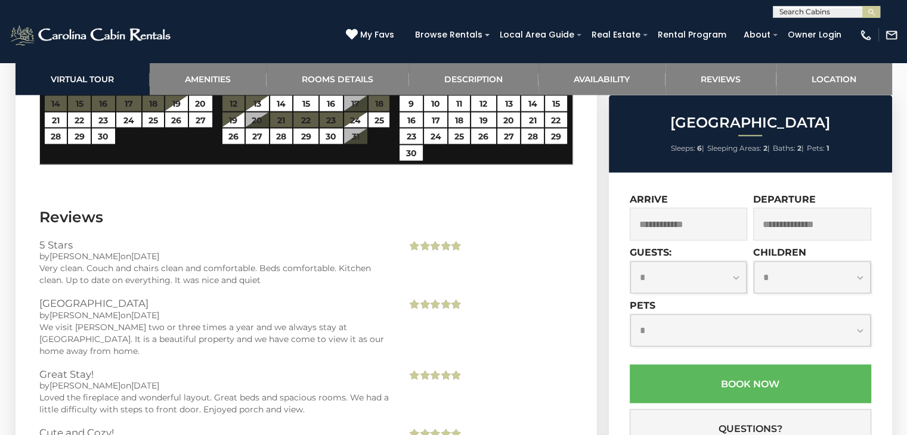
scroll to position [0, 0]
click at [838, 14] on input "text" at bounding box center [825, 14] width 104 height 12
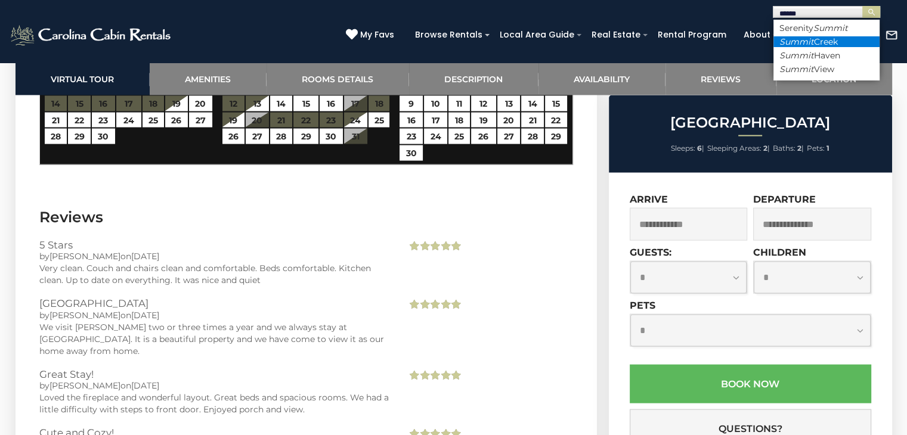
type input "******"
click at [816, 39] on li "Summit Creek" at bounding box center [826, 41] width 106 height 11
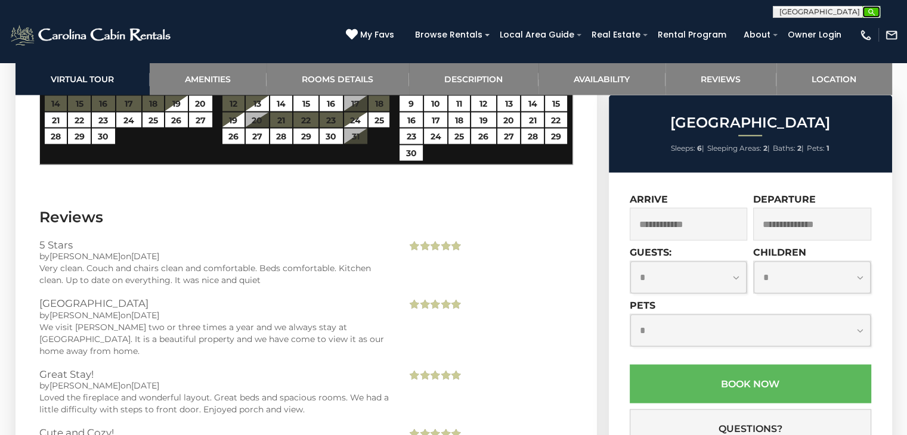
click at [867, 14] on img "submit" at bounding box center [871, 12] width 9 height 9
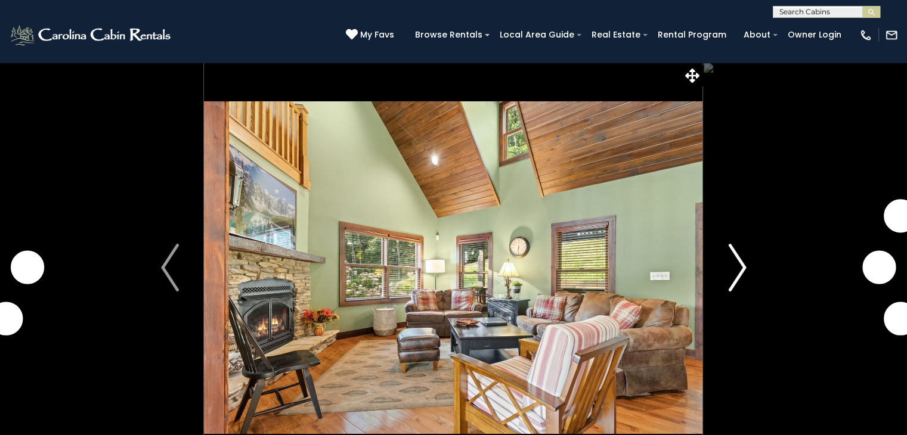
click at [732, 252] on img "Next" at bounding box center [737, 268] width 18 height 48
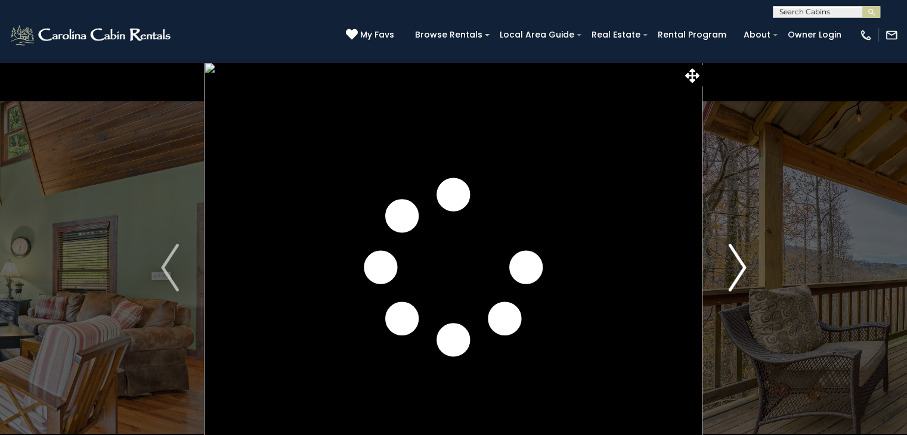
click at [743, 263] on img "Next" at bounding box center [737, 268] width 18 height 48
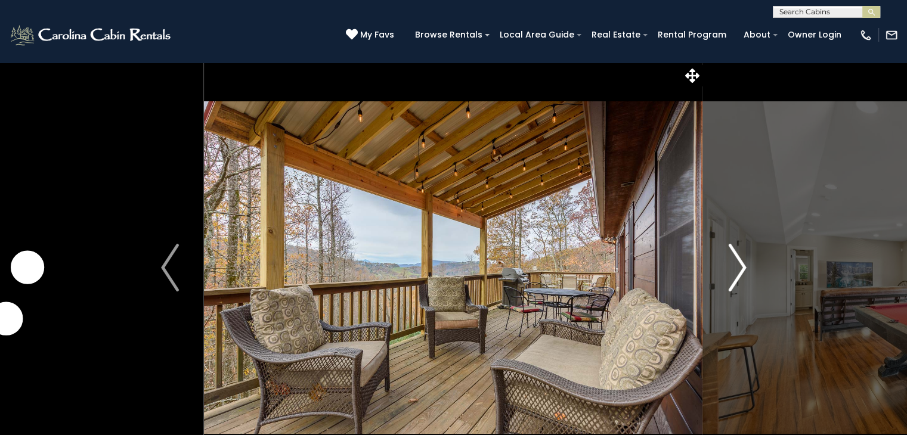
click at [743, 263] on img "Next" at bounding box center [737, 268] width 18 height 48
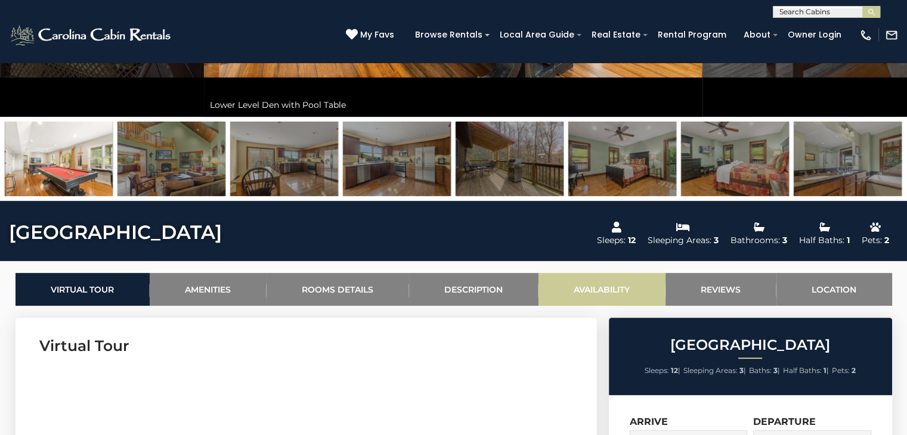
scroll to position [358, 0]
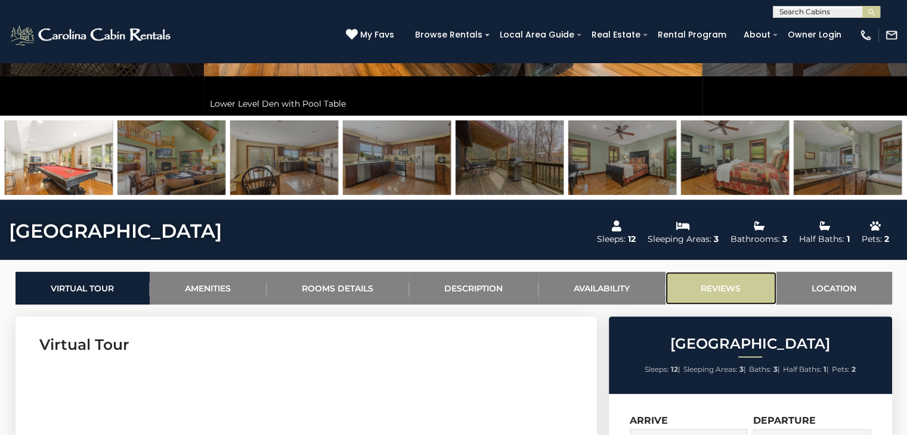
click at [723, 289] on link "Reviews" at bounding box center [720, 288] width 111 height 33
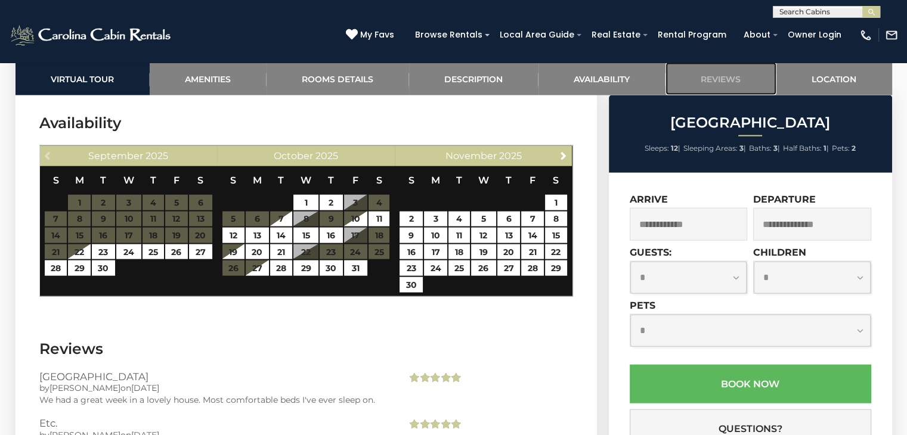
scroll to position [2921, 0]
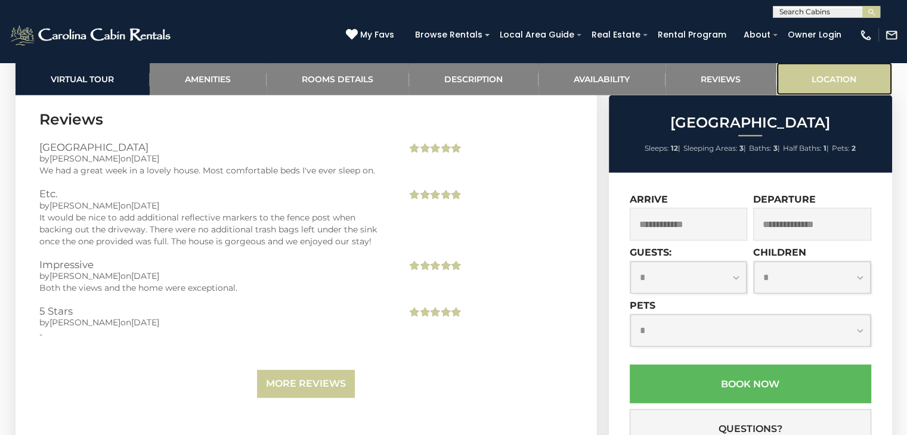
click at [835, 81] on link "Location" at bounding box center [834, 79] width 116 height 33
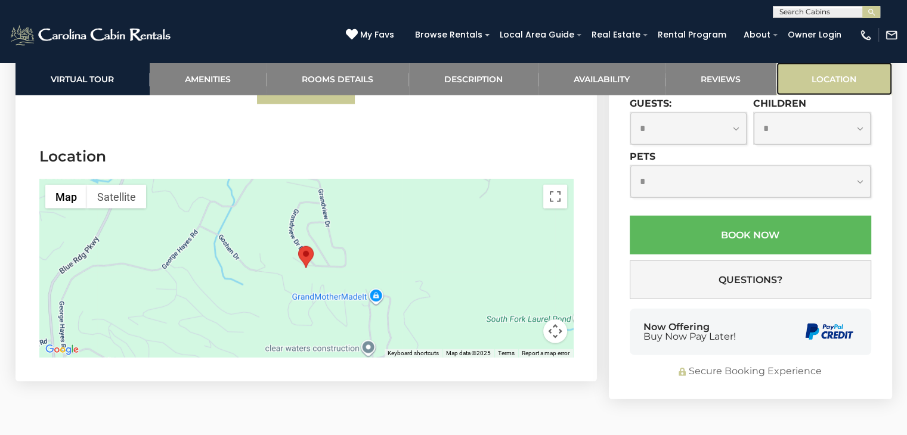
scroll to position [3252, 0]
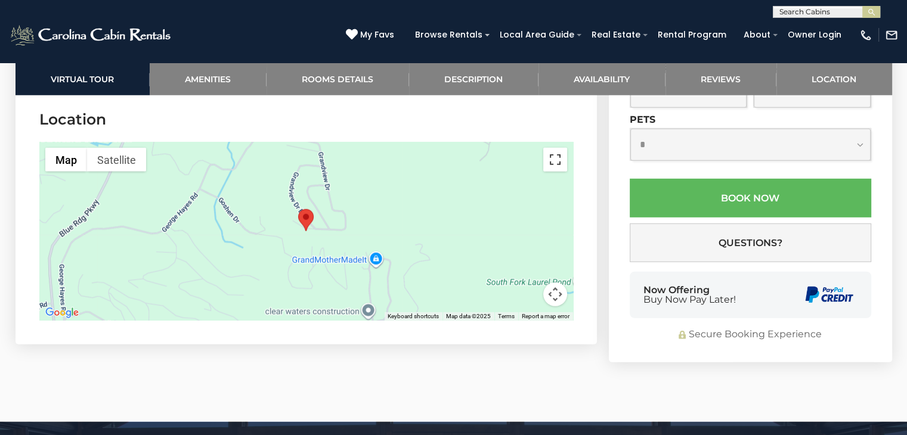
click at [552, 157] on button "Toggle fullscreen view" at bounding box center [555, 160] width 24 height 24
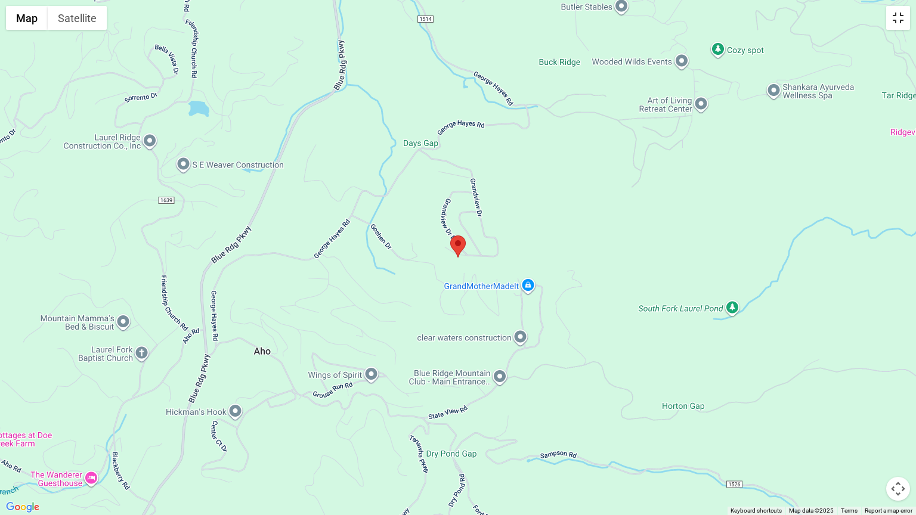
click at [899, 19] on button "Toggle fullscreen view" at bounding box center [898, 18] width 24 height 24
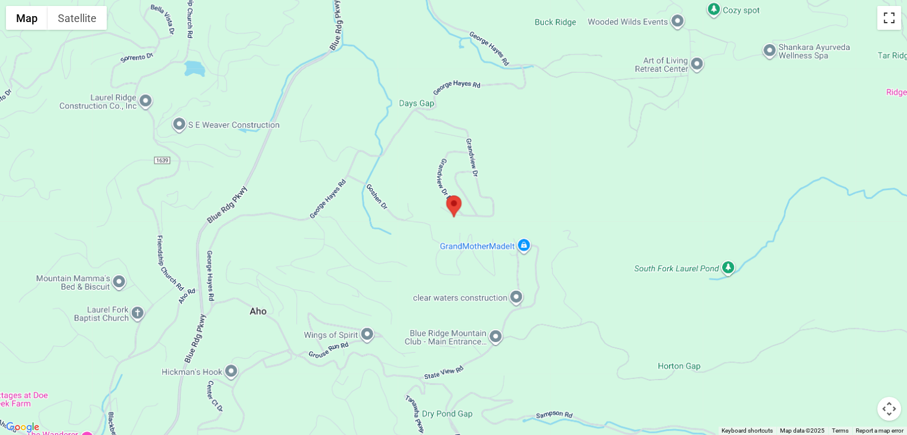
scroll to position [450, 0]
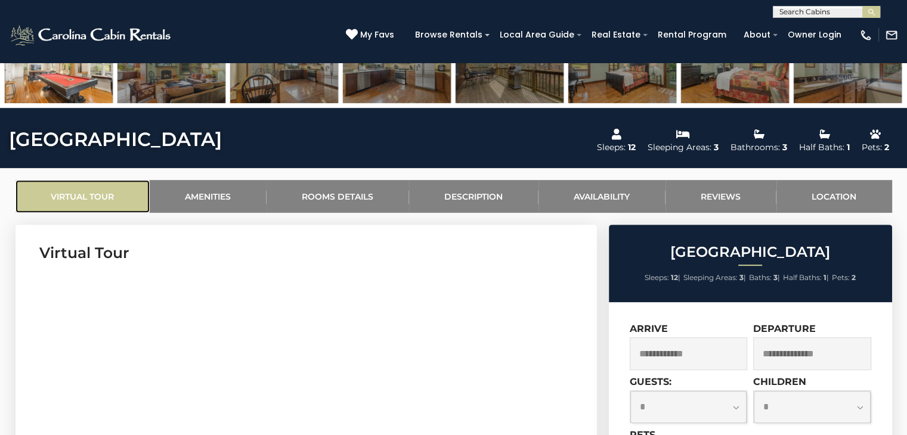
click at [88, 197] on link "Virtual Tour" at bounding box center [83, 196] width 134 height 33
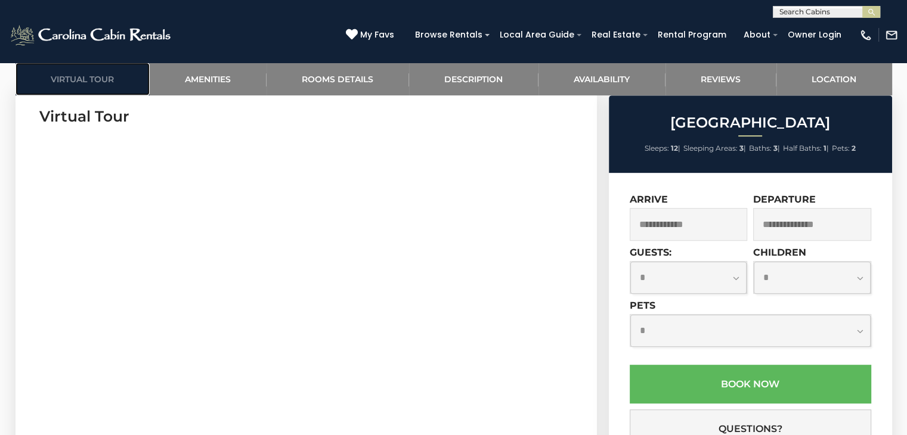
scroll to position [569, 0]
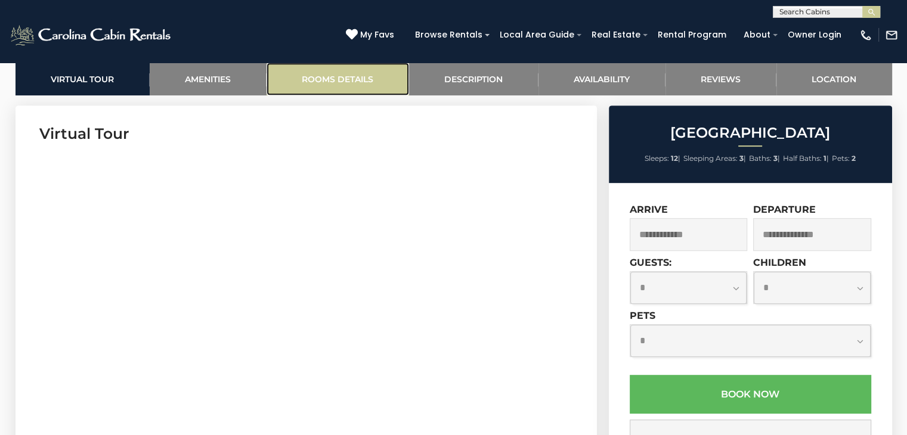
click at [321, 76] on link "Rooms Details" at bounding box center [338, 79] width 143 height 33
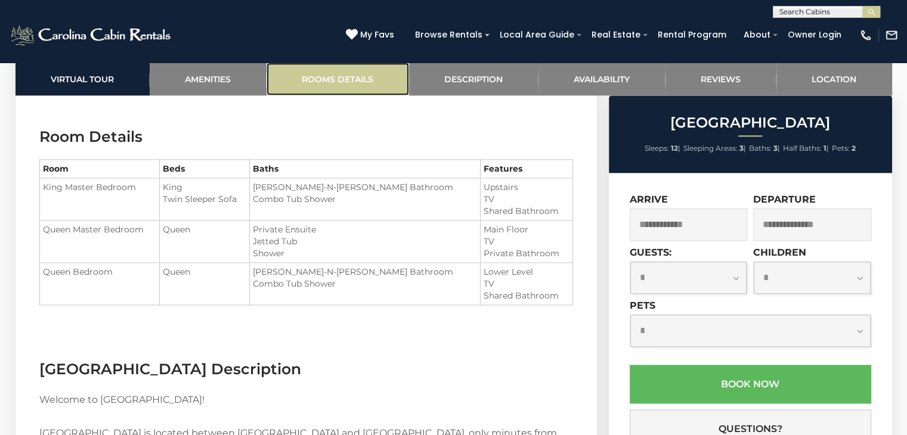
scroll to position [1571, 0]
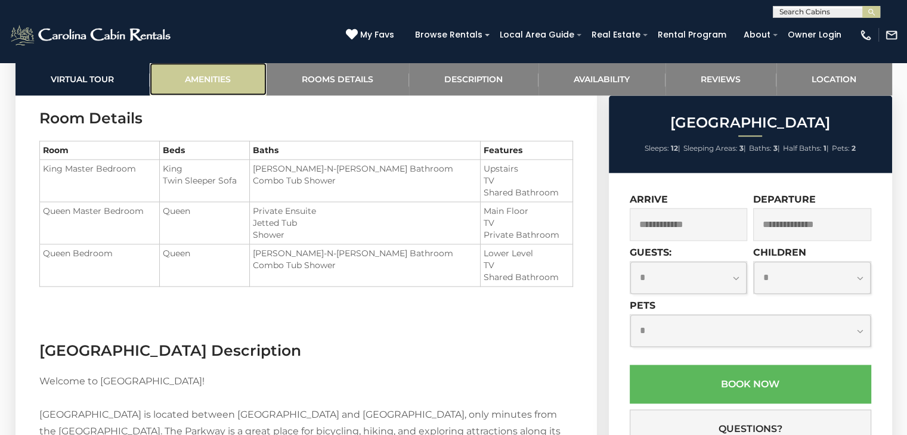
click at [203, 80] on link "Amenities" at bounding box center [208, 79] width 117 height 33
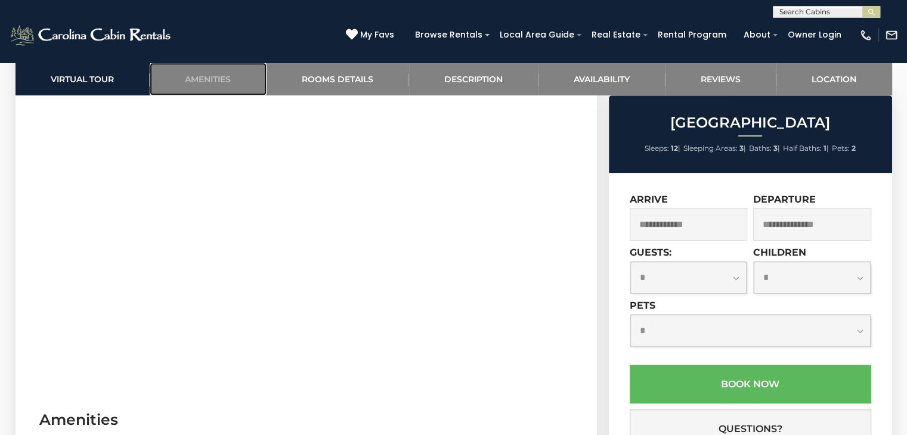
scroll to position [649, 0]
click at [859, 335] on select "**********" at bounding box center [750, 331] width 240 height 32
click at [860, 335] on select "**********" at bounding box center [750, 331] width 240 height 32
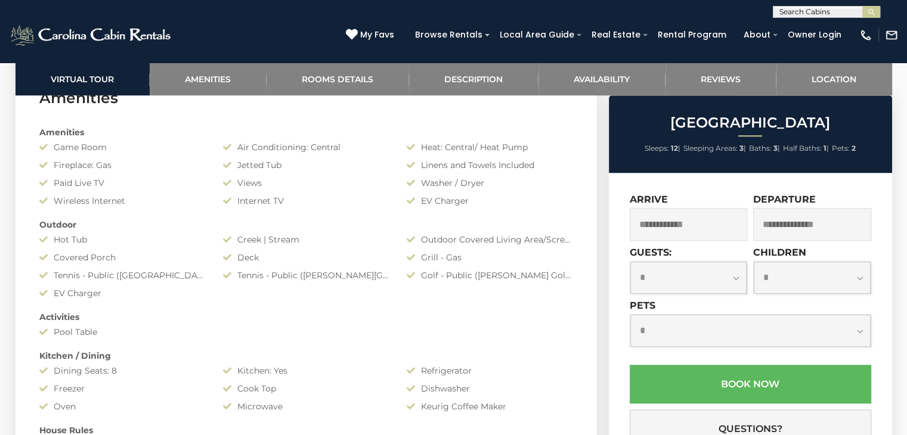
scroll to position [947, 0]
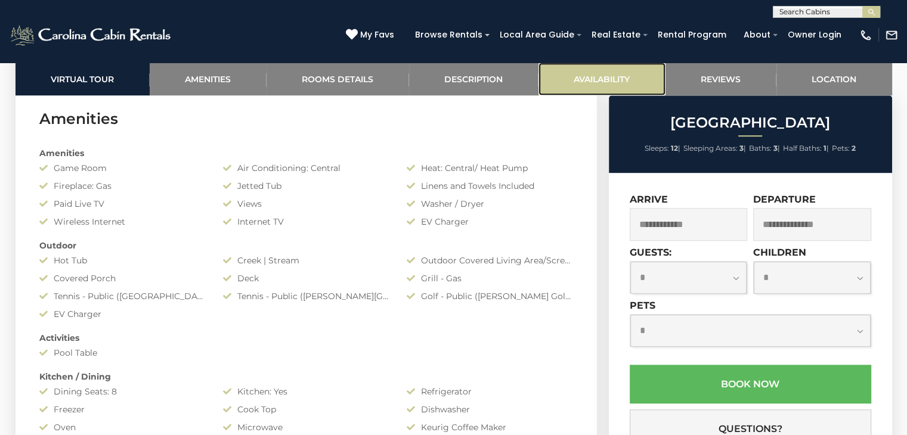
click at [583, 82] on link "Availability" at bounding box center [601, 79] width 127 height 33
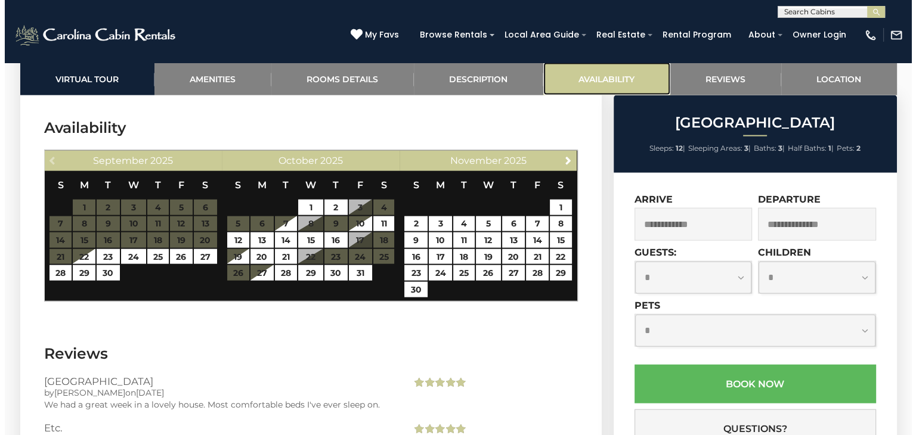
scroll to position [2695, 0]
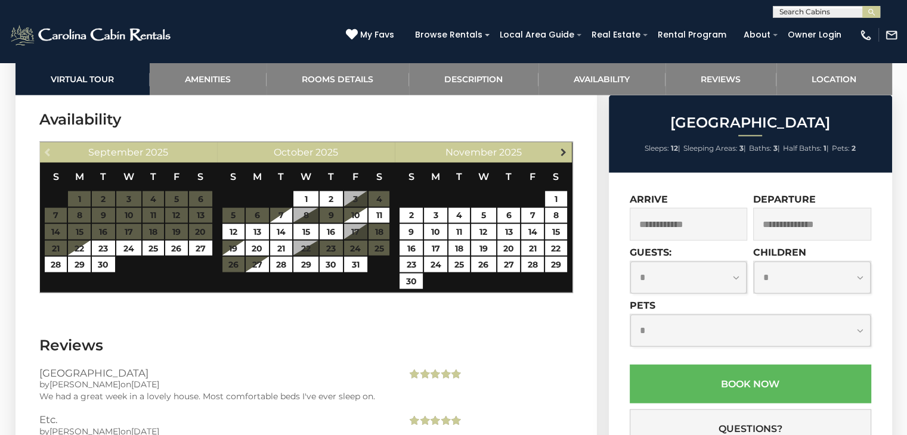
click at [564, 153] on span "Next" at bounding box center [564, 152] width 10 height 10
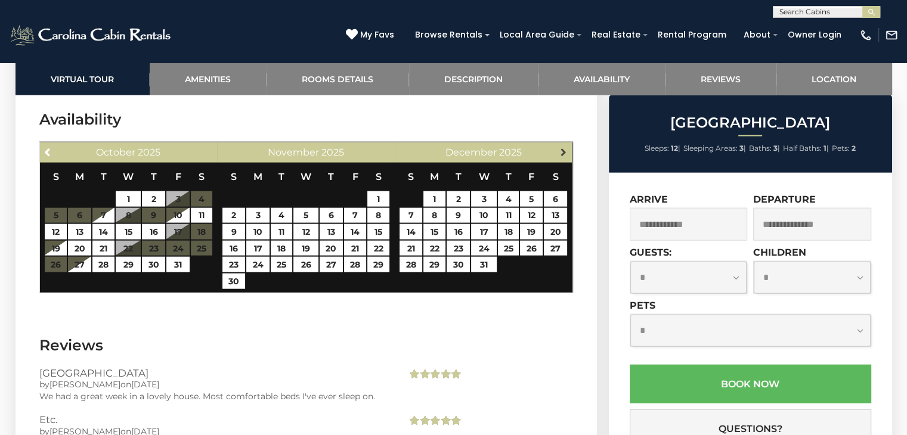
click at [563, 147] on span "Next" at bounding box center [564, 152] width 10 height 10
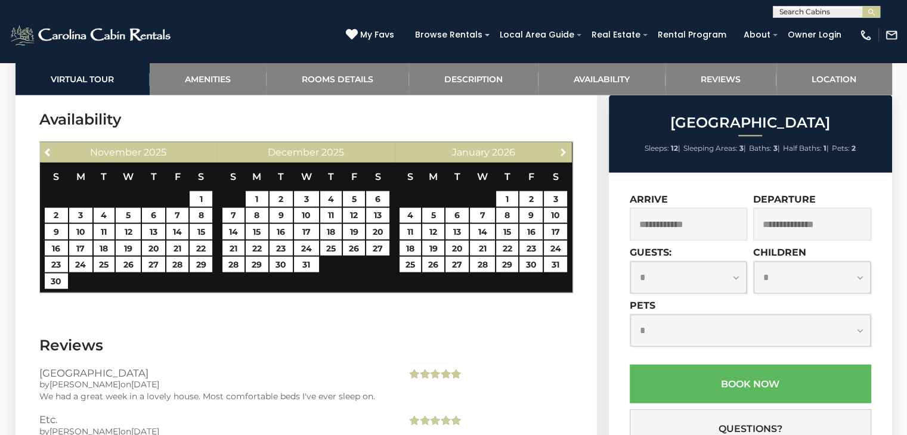
click at [563, 147] on span "Next" at bounding box center [564, 152] width 10 height 10
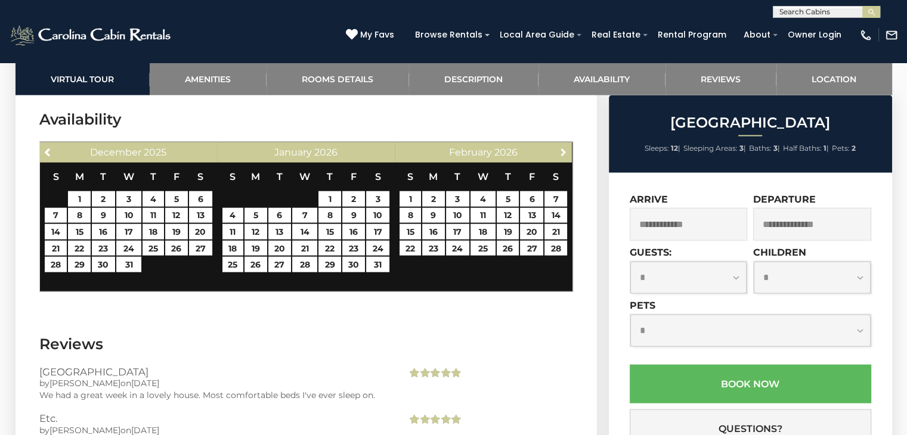
click at [563, 147] on span "Next" at bounding box center [564, 152] width 10 height 10
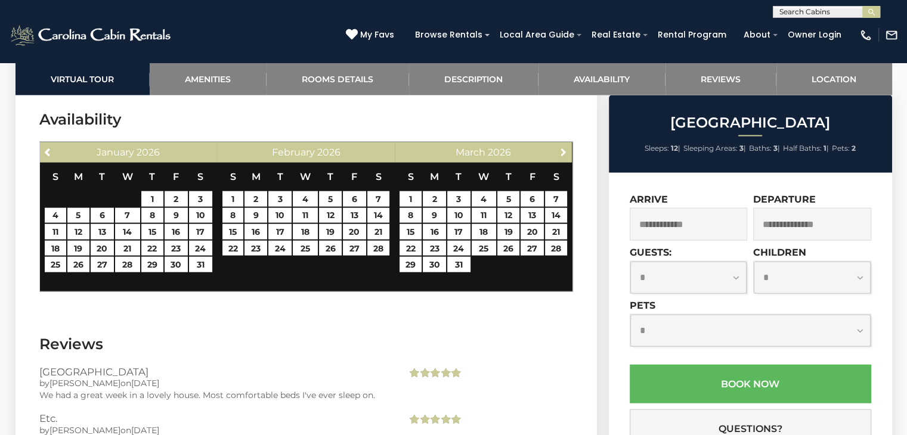
click at [563, 147] on span "Next" at bounding box center [564, 152] width 10 height 10
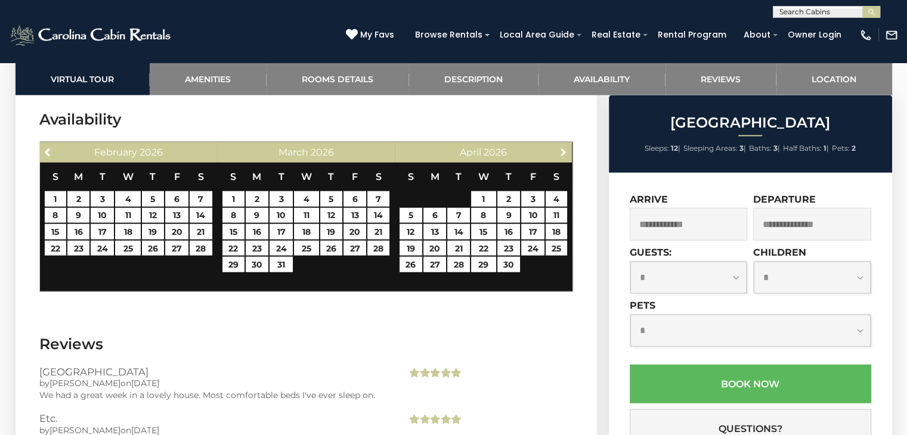
click at [563, 147] on span "Next" at bounding box center [564, 152] width 10 height 10
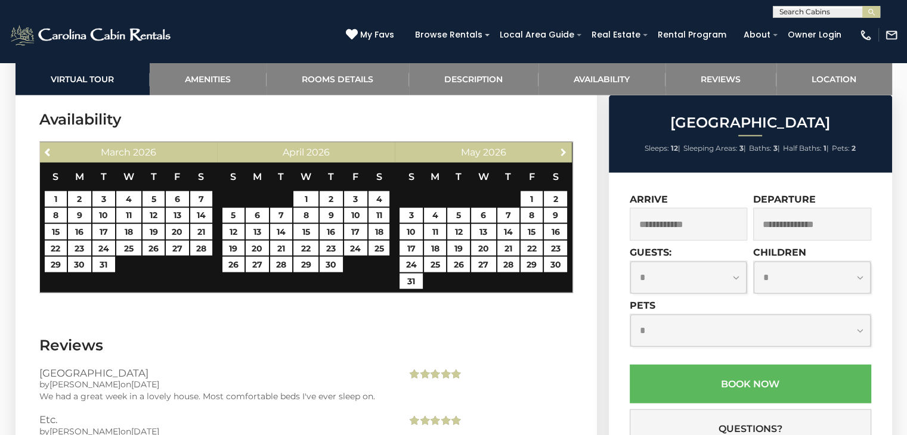
click at [563, 147] on span "Next" at bounding box center [564, 152] width 10 height 10
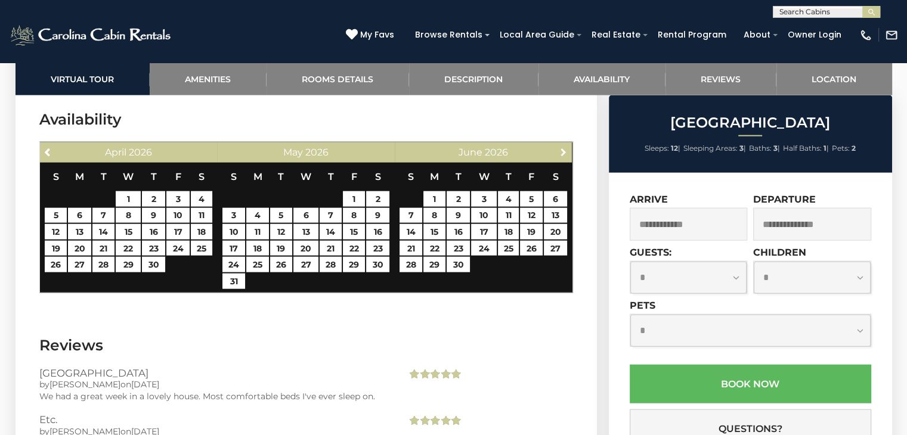
click at [563, 148] on span "Next" at bounding box center [564, 152] width 10 height 10
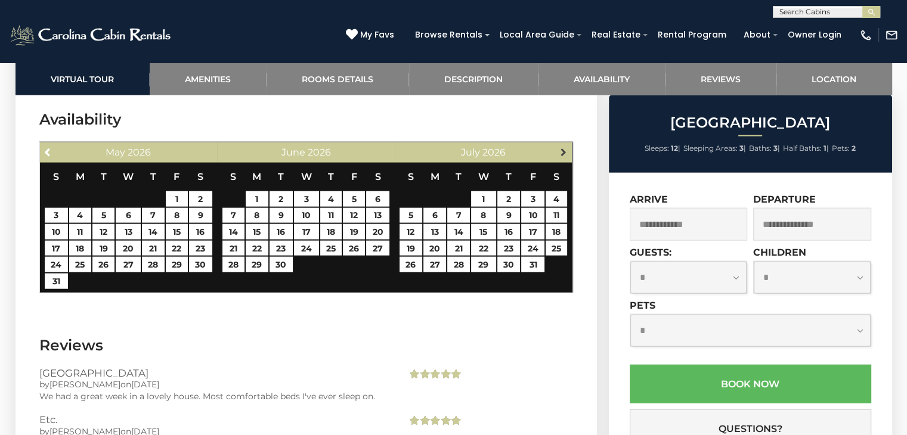
click at [563, 148] on span "Next" at bounding box center [564, 152] width 10 height 10
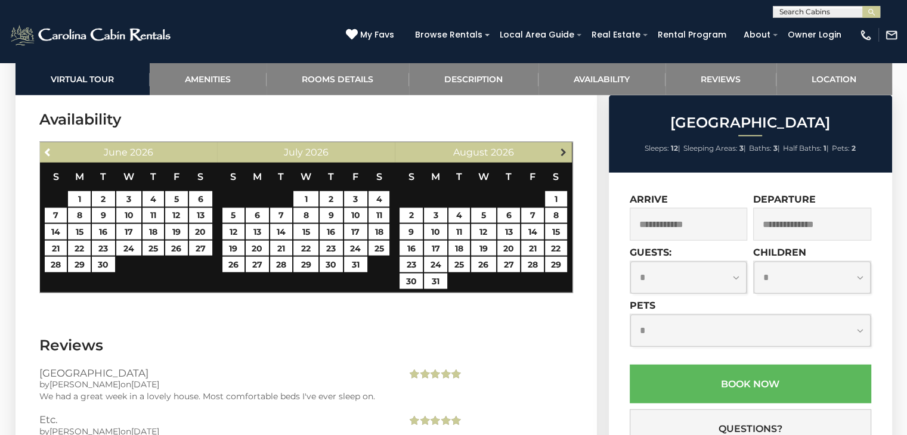
click at [564, 148] on span "Next" at bounding box center [564, 152] width 10 height 10
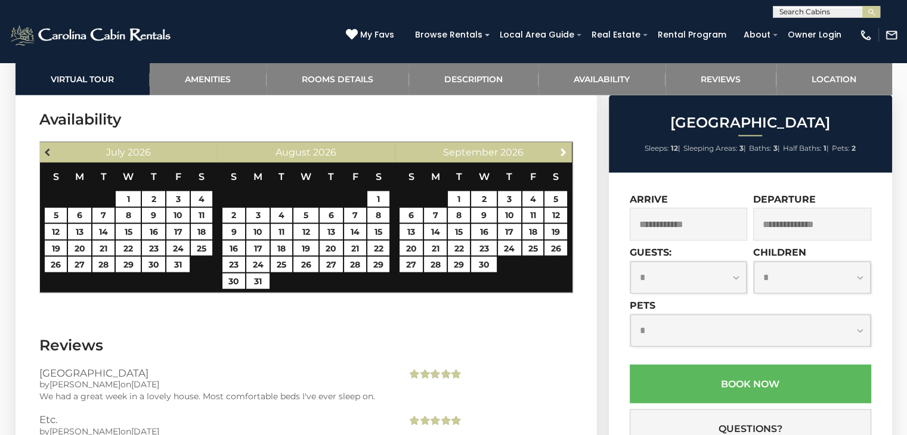
click at [48, 148] on span "Previous" at bounding box center [49, 152] width 10 height 10
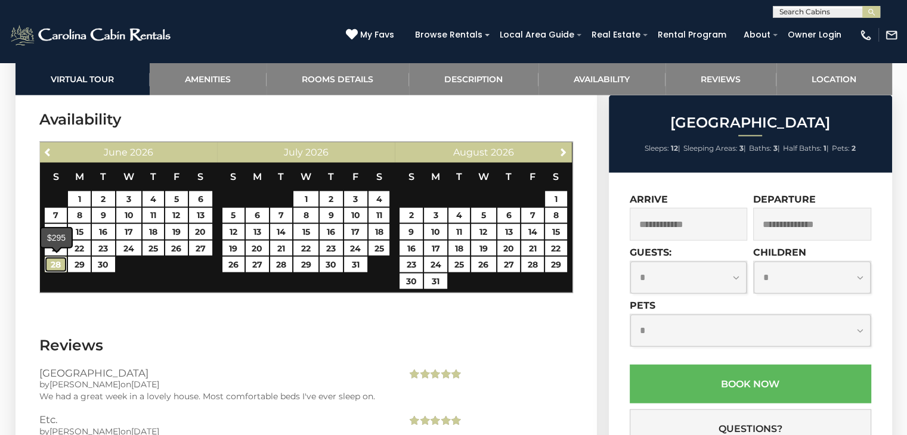
click at [58, 265] on link "28" at bounding box center [56, 265] width 22 height 16
type input "**********"
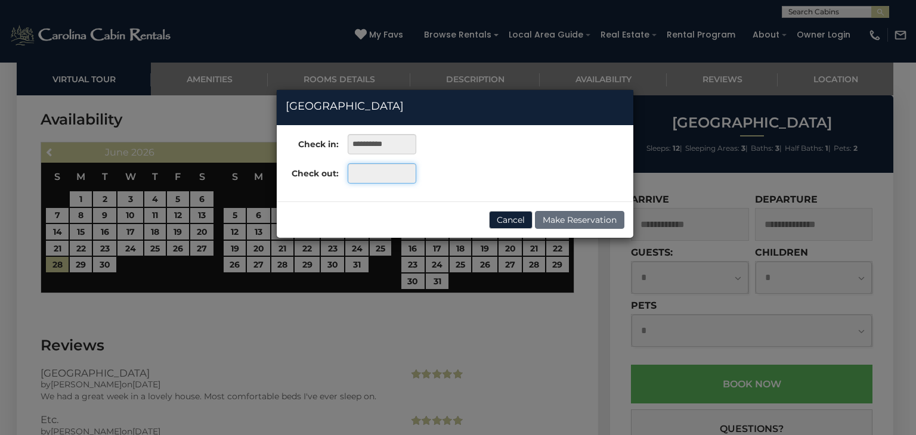
click at [379, 171] on input "text" at bounding box center [382, 173] width 69 height 20
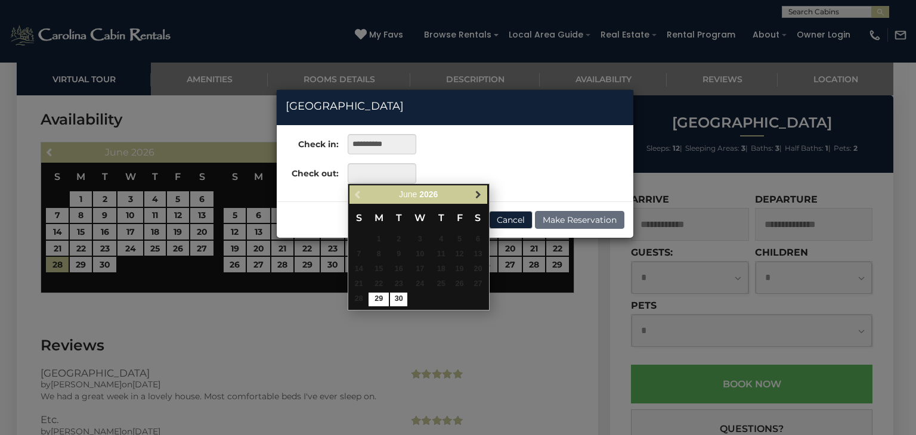
click at [475, 194] on span "Next" at bounding box center [478, 195] width 10 height 10
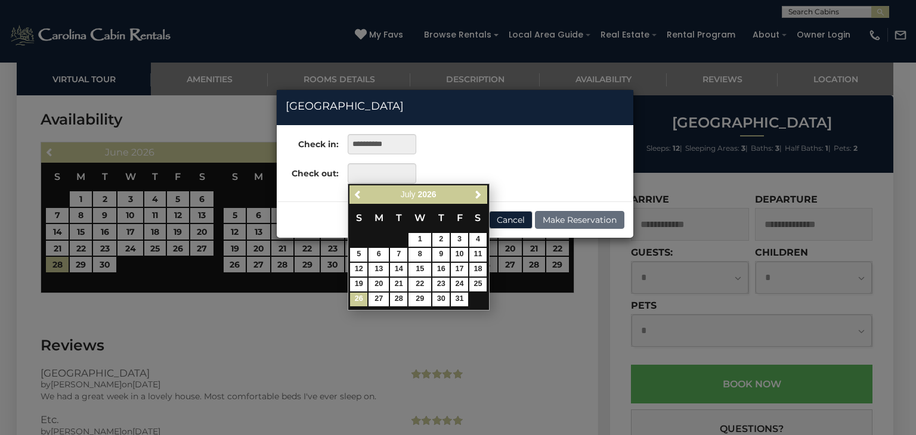
click at [358, 300] on link "26" at bounding box center [358, 300] width 17 height 14
type input "**********"
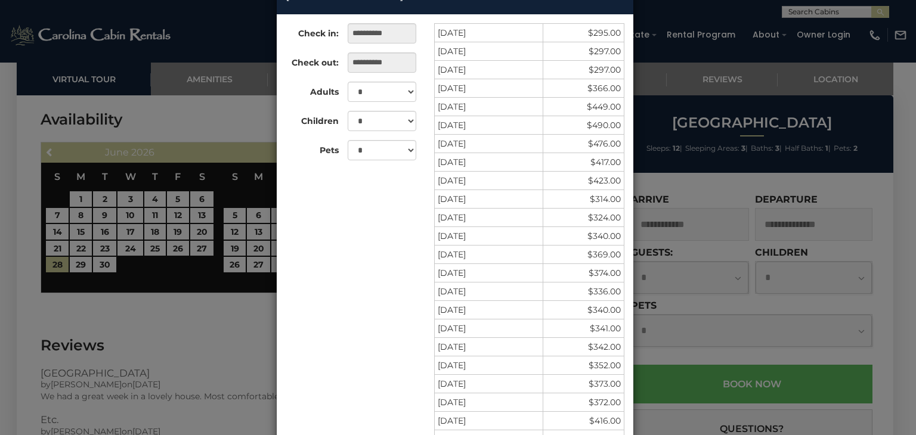
scroll to position [47, 0]
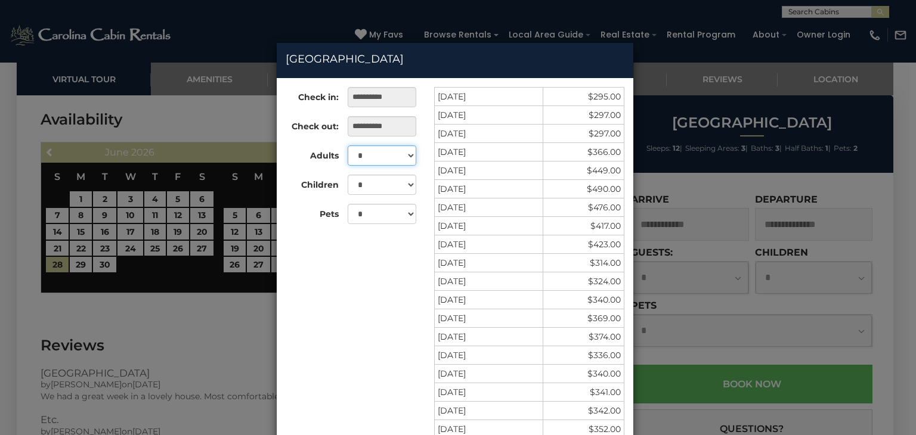
click at [399, 156] on select "* * * * * * * * * ** ** **" at bounding box center [382, 155] width 69 height 20
select select "*"
click at [348, 166] on select "* * * * * * * * * ** ** **" at bounding box center [382, 155] width 69 height 20
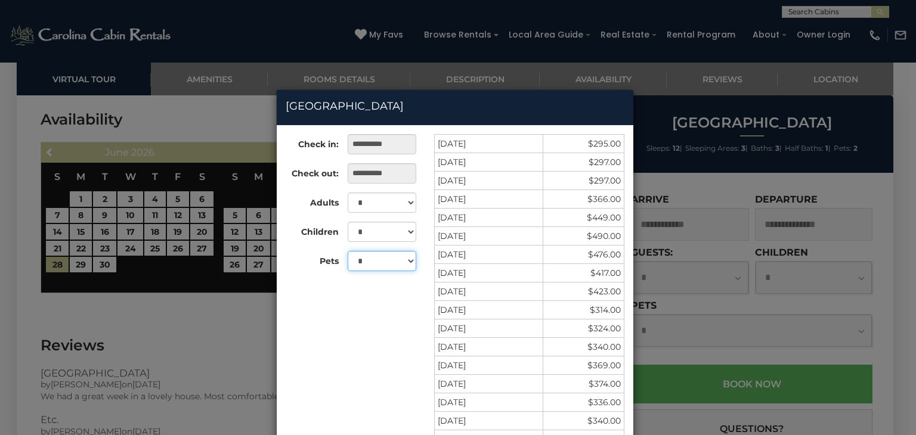
click at [405, 262] on select "* * *" at bounding box center [382, 261] width 69 height 20
select select "*"
click at [348, 251] on select "* * *" at bounding box center [382, 261] width 69 height 20
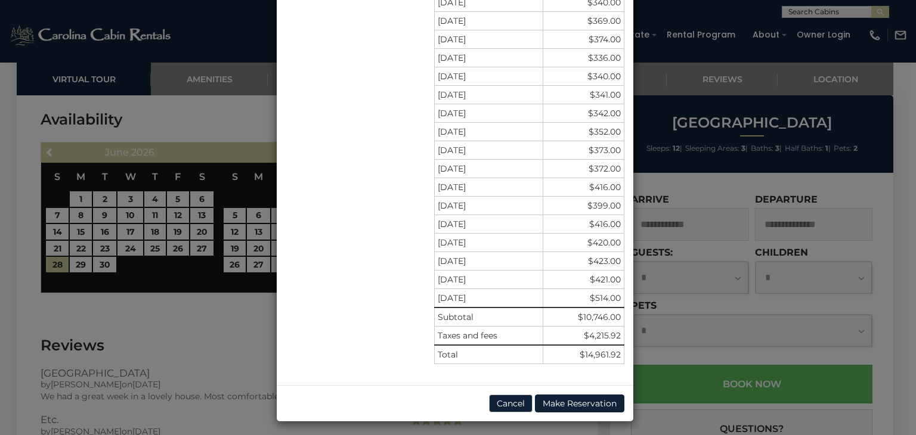
scroll to position [345, 0]
click at [578, 402] on button "Make Reservation" at bounding box center [579, 403] width 89 height 18
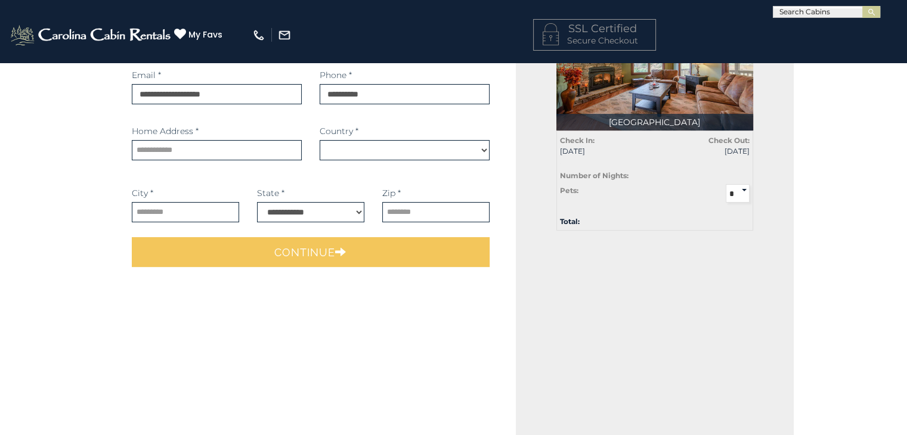
scroll to position [179, 0]
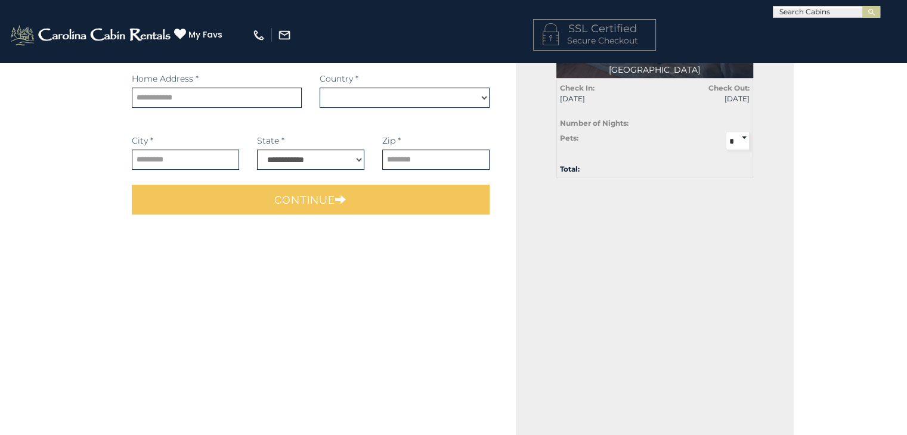
select select "*********"
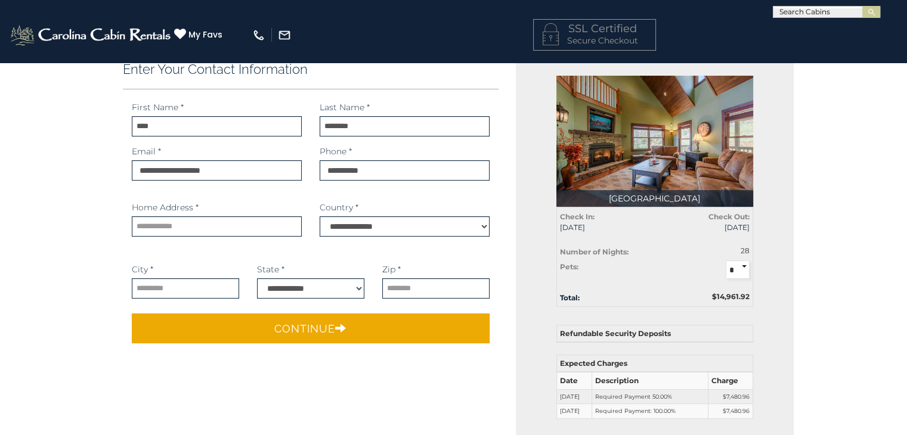
scroll to position [0, 0]
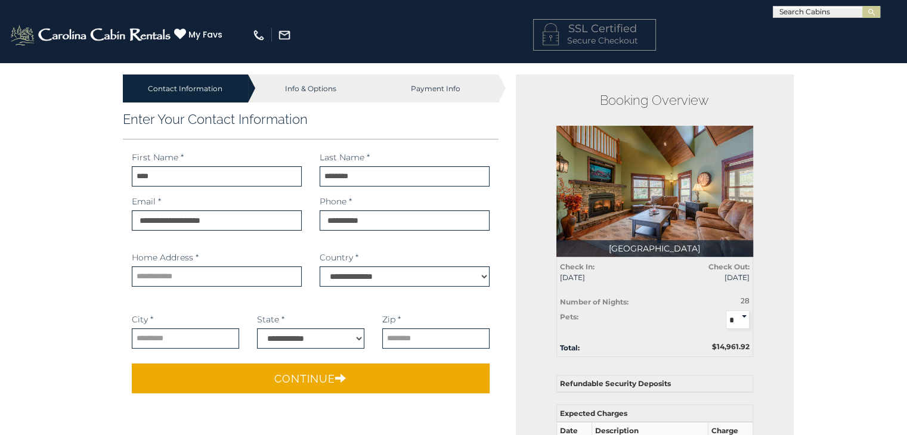
click at [451, 22] on div "[PHONE_NUMBER] My Favs Browse Rentals Local Area Guide Activities & Attractions…" at bounding box center [453, 40] width 907 height 45
click at [829, 11] on input "text" at bounding box center [825, 14] width 104 height 12
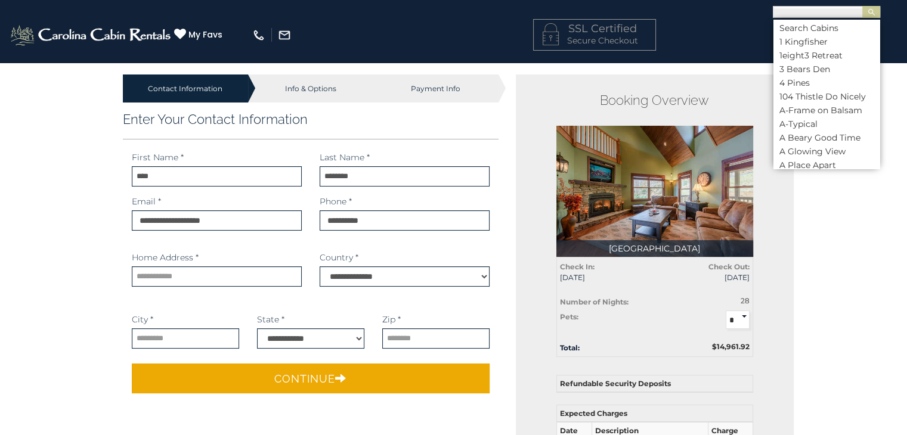
click at [834, 16] on input "text" at bounding box center [825, 14] width 104 height 12
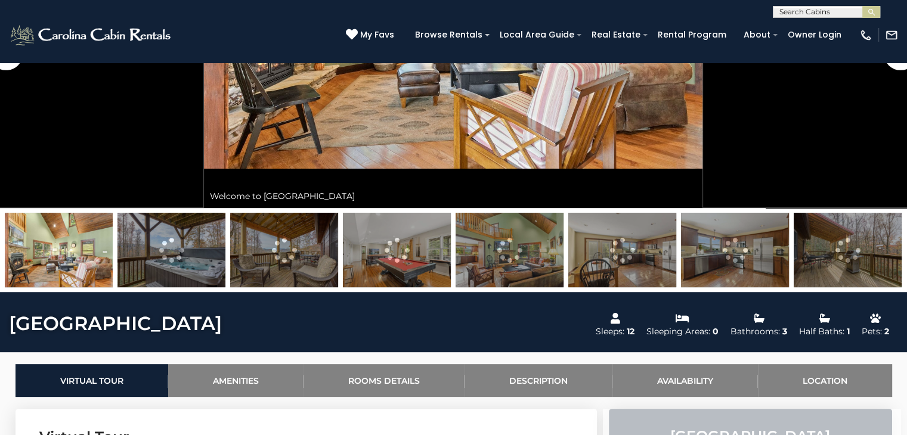
scroll to position [298, 0]
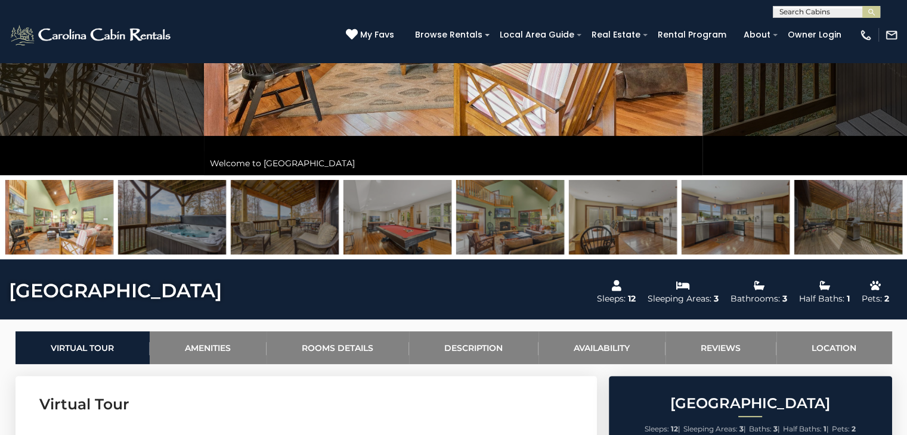
click at [703, 233] on img at bounding box center [736, 217] width 108 height 75
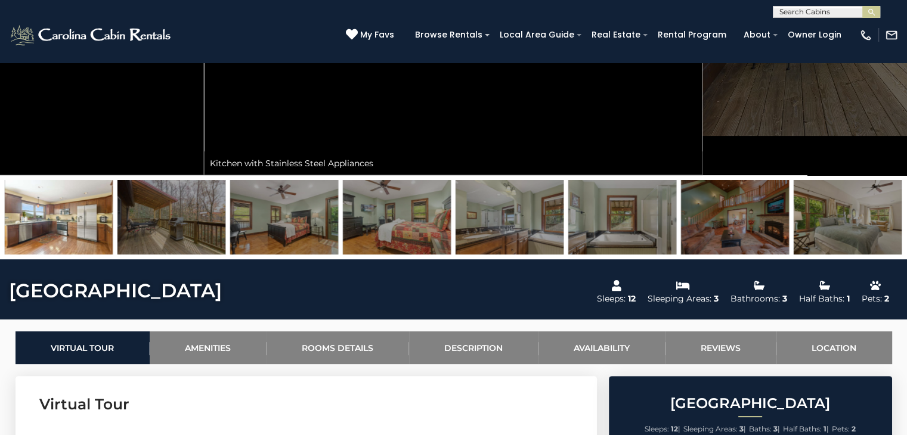
click at [856, 229] on img at bounding box center [848, 217] width 108 height 75
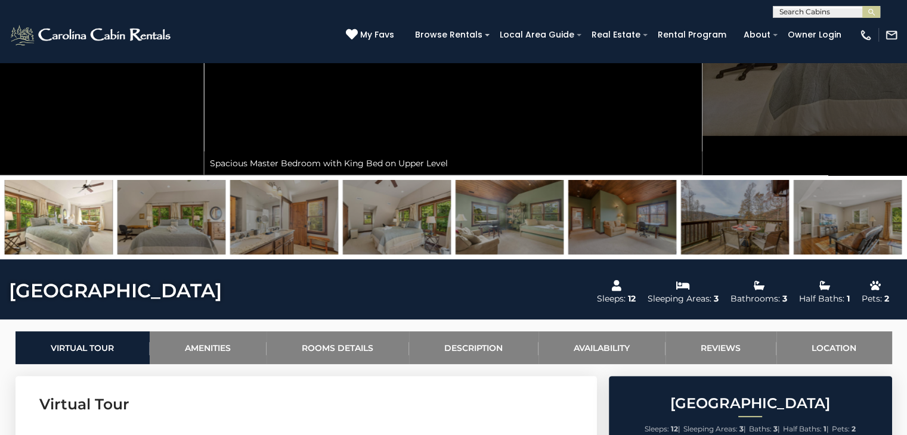
click at [842, 226] on img at bounding box center [848, 217] width 108 height 75
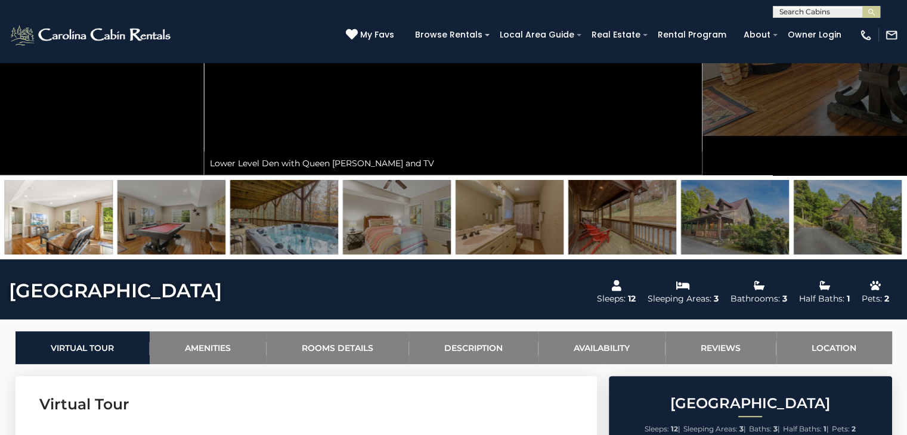
click at [720, 224] on img at bounding box center [735, 217] width 108 height 75
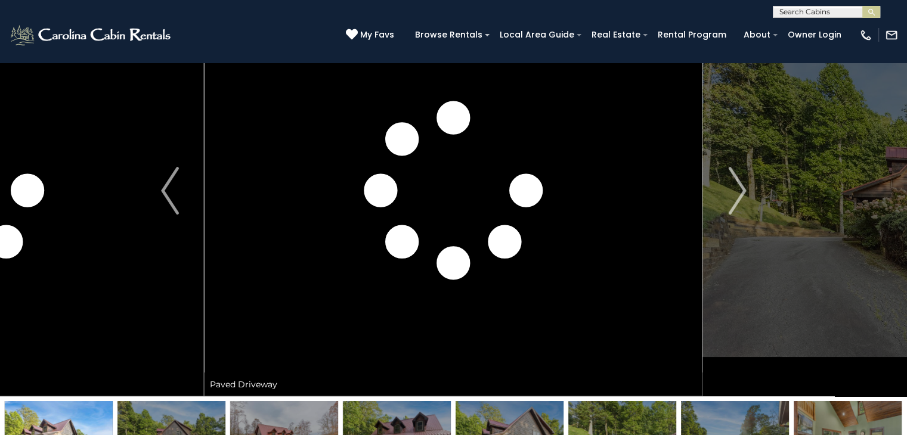
scroll to position [60, 0]
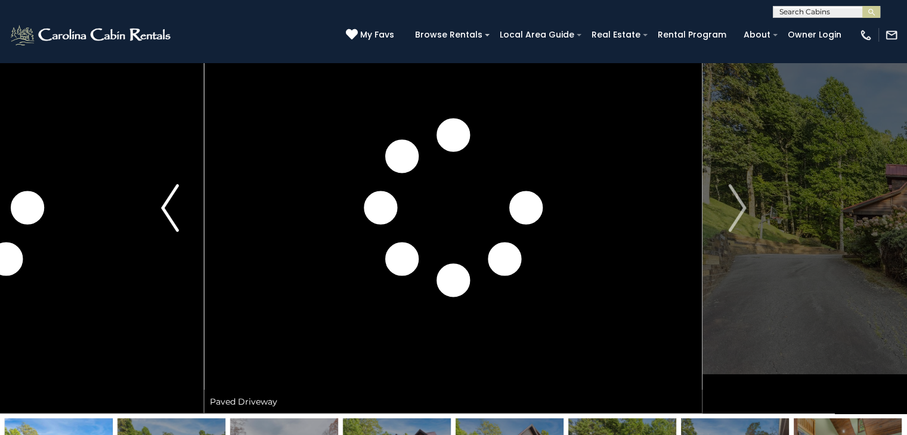
click at [167, 210] on img "Previous" at bounding box center [170, 208] width 18 height 48
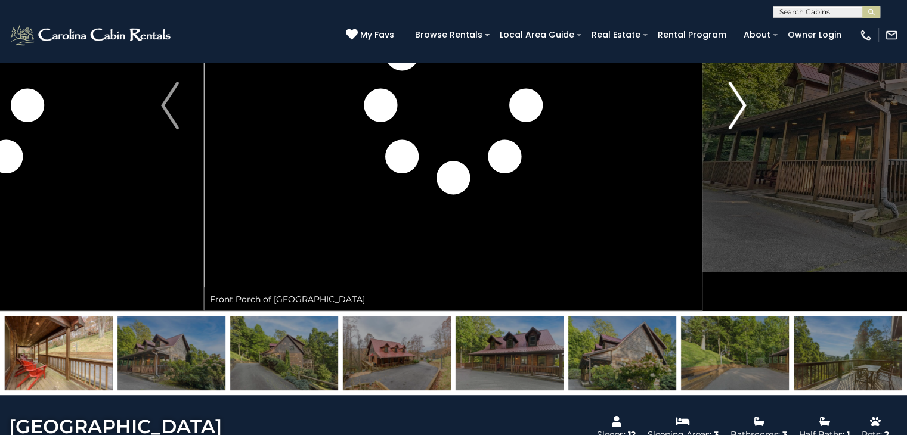
scroll to position [0, 0]
